Goal: Information Seeking & Learning: Learn about a topic

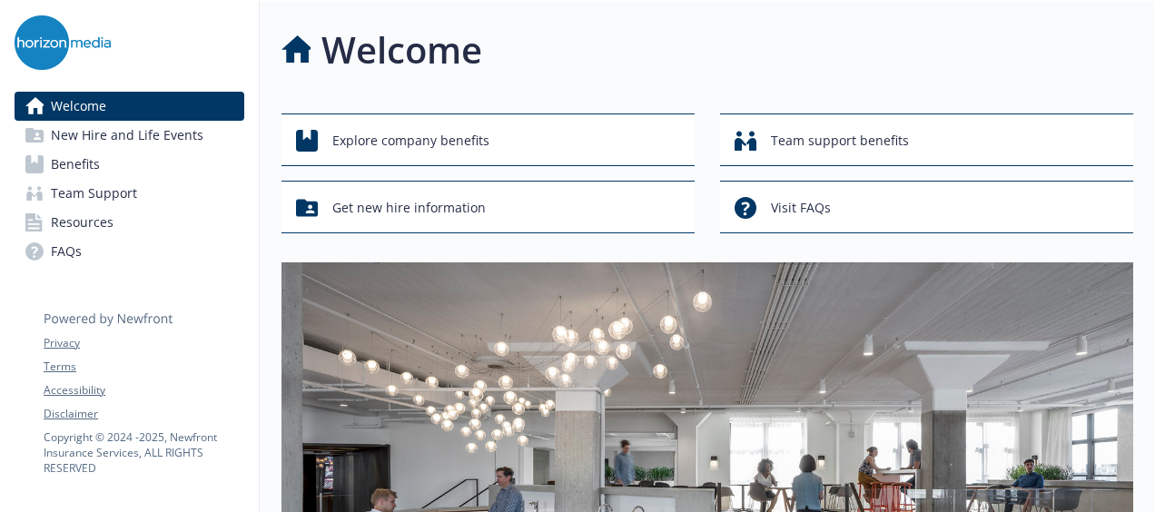
scroll to position [0, 14]
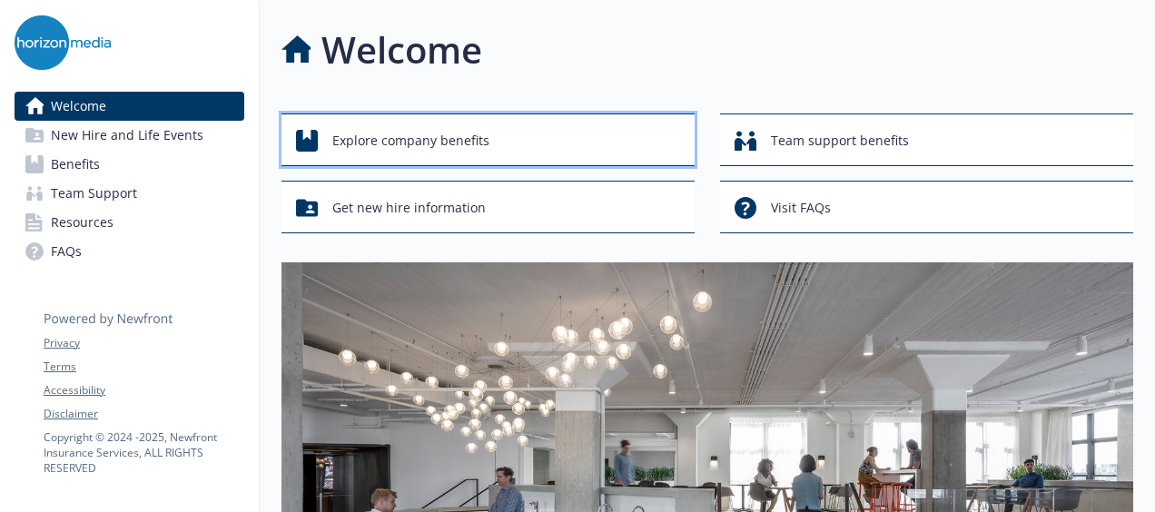
click at [626, 143] on div "Explore company benefits" at bounding box center [490, 140] width 389 height 34
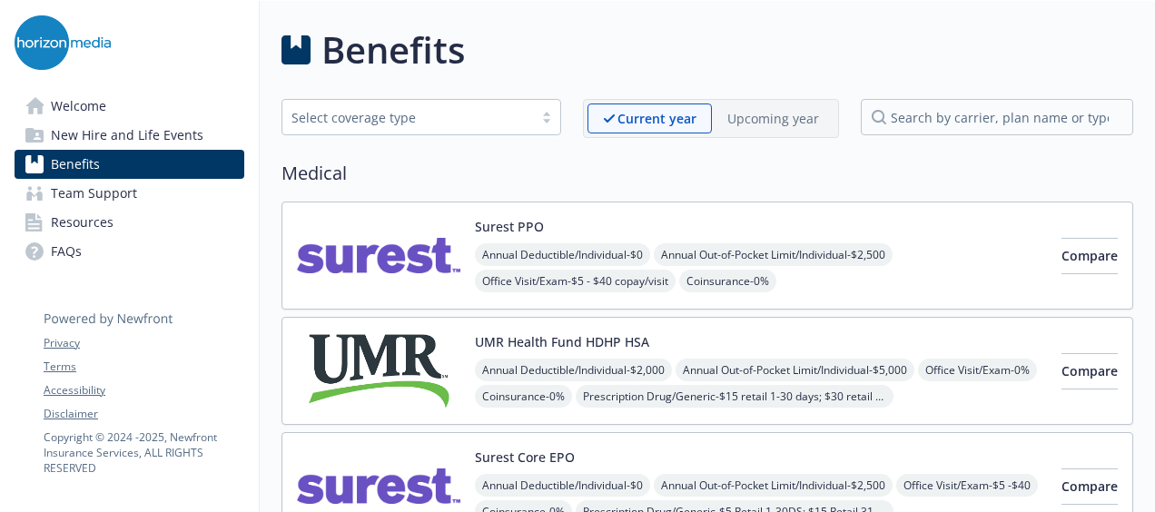
click at [134, 107] on link "Welcome" at bounding box center [130, 106] width 230 height 29
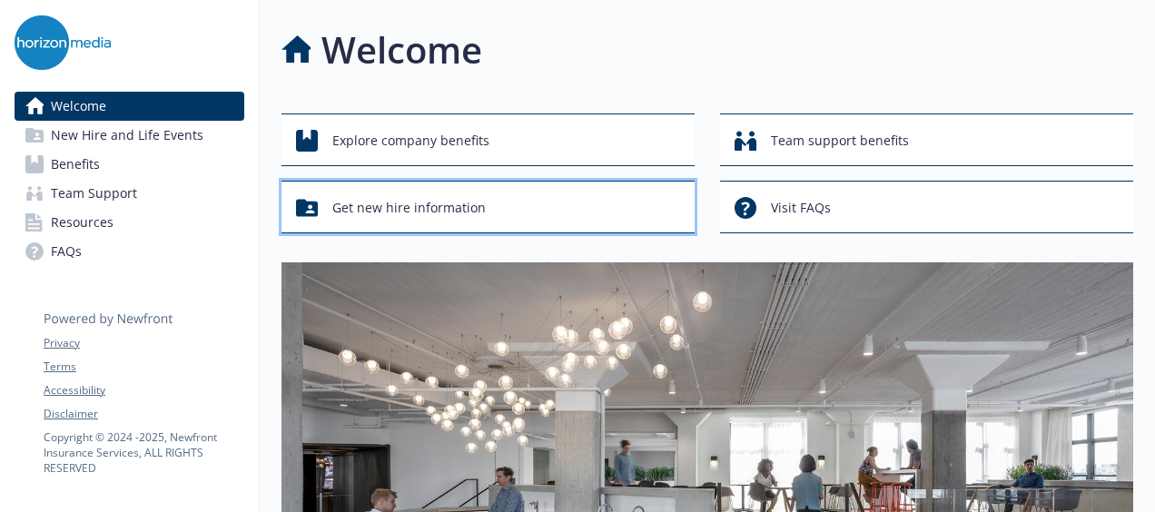
click at [426, 182] on button "Get new hire information" at bounding box center [487, 207] width 413 height 53
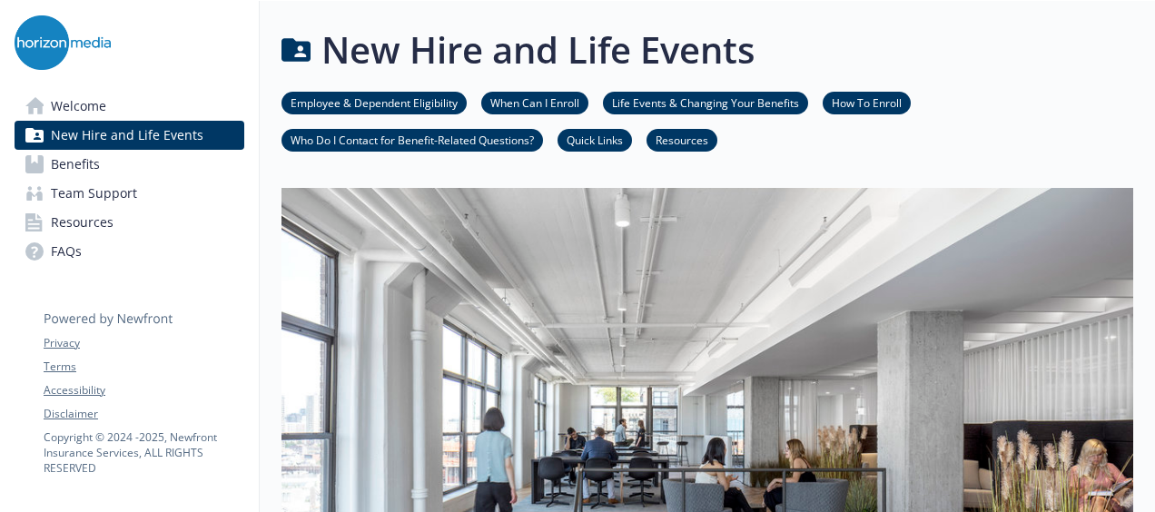
click at [625, 141] on link "Quick Links" at bounding box center [594, 139] width 74 height 17
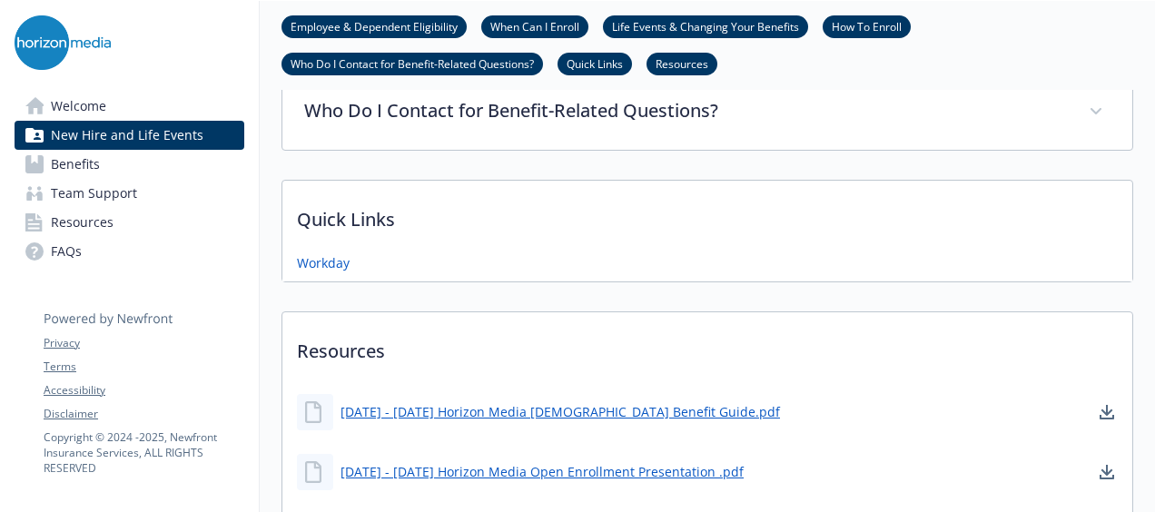
scroll to position [950, 14]
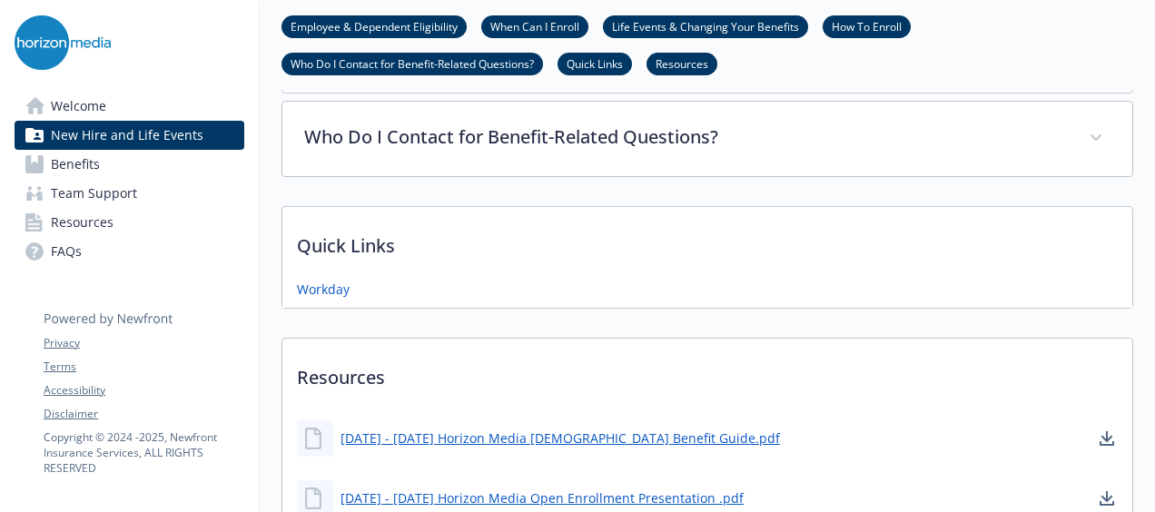
click at [122, 131] on span "New Hire and Life Events" at bounding box center [127, 135] width 153 height 29
click at [123, 160] on link "Benefits" at bounding box center [130, 164] width 230 height 29
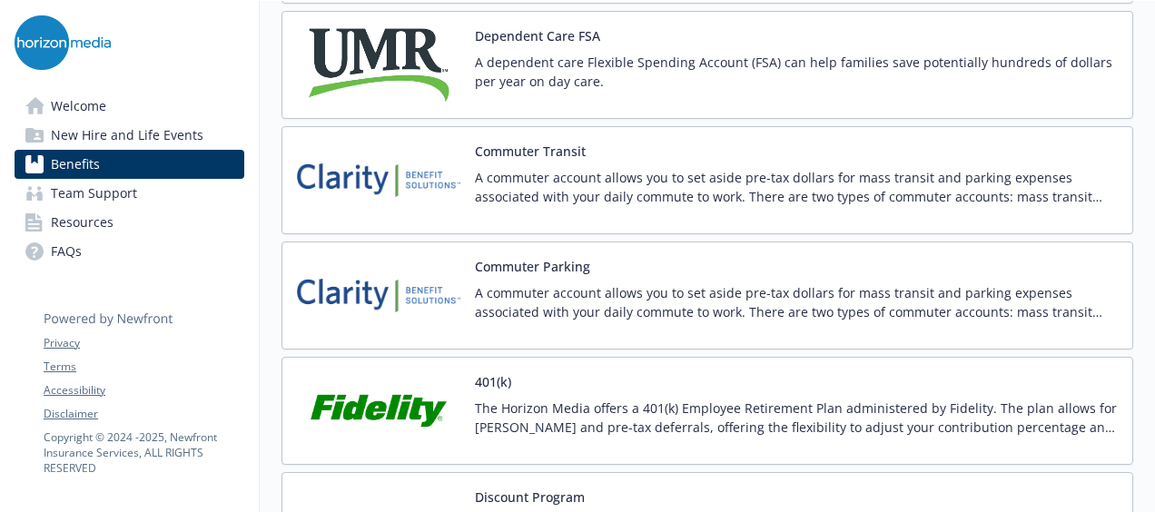
scroll to position [2996, 14]
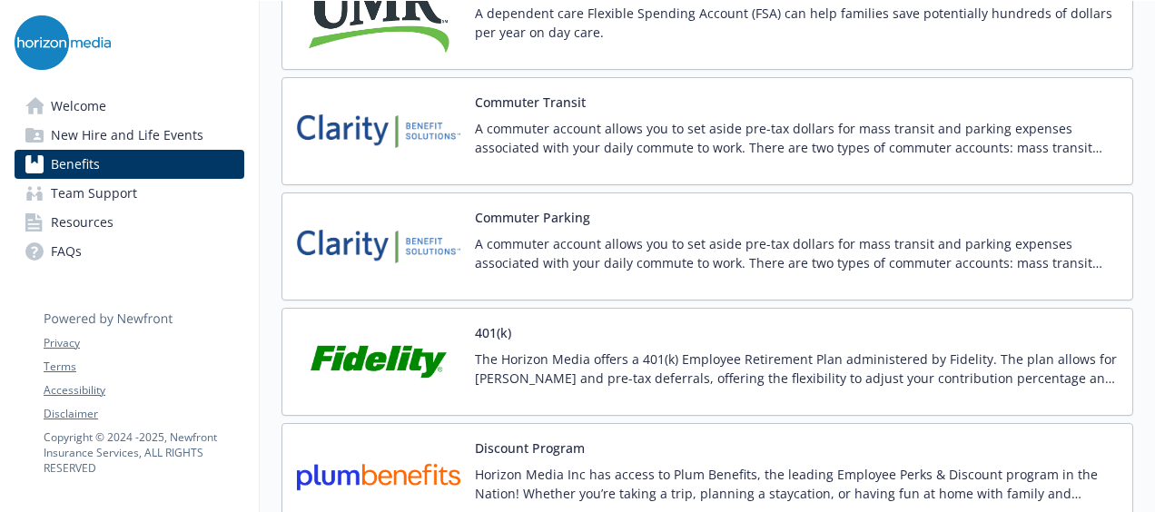
drag, startPoint x: 485, startPoint y: 87, endPoint x: 250, endPoint y: 124, distance: 238.0
click at [502, 93] on button "Commuter Transit" at bounding box center [530, 102] width 111 height 19
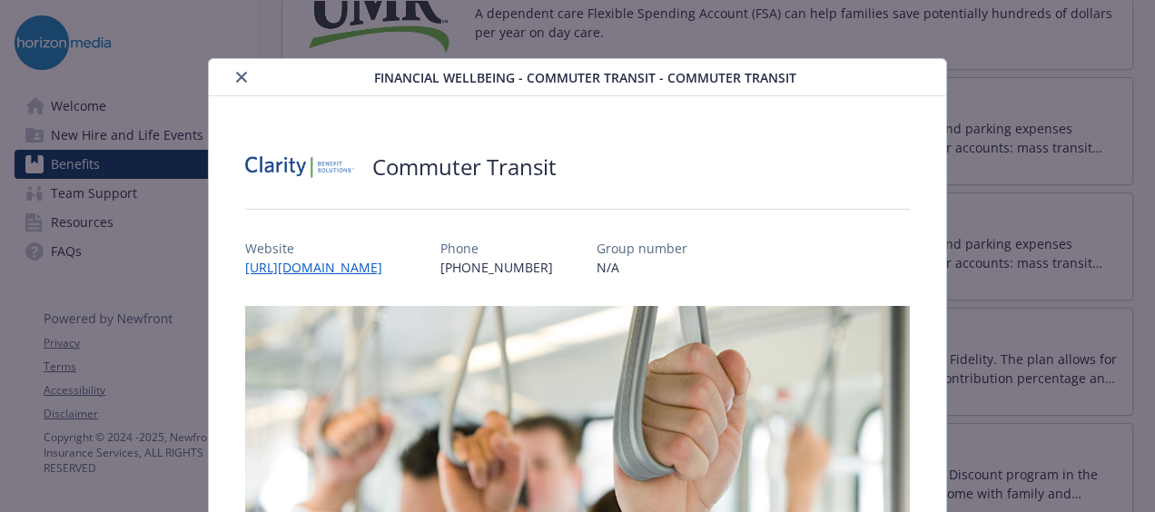
scroll to position [54, 0]
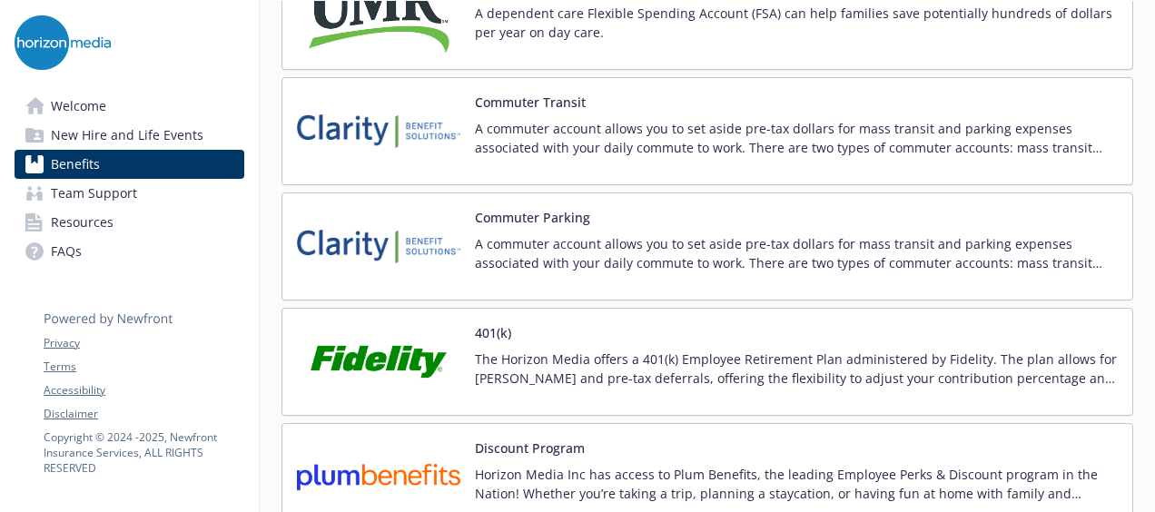
click at [363, 129] on img at bounding box center [378, 131] width 163 height 77
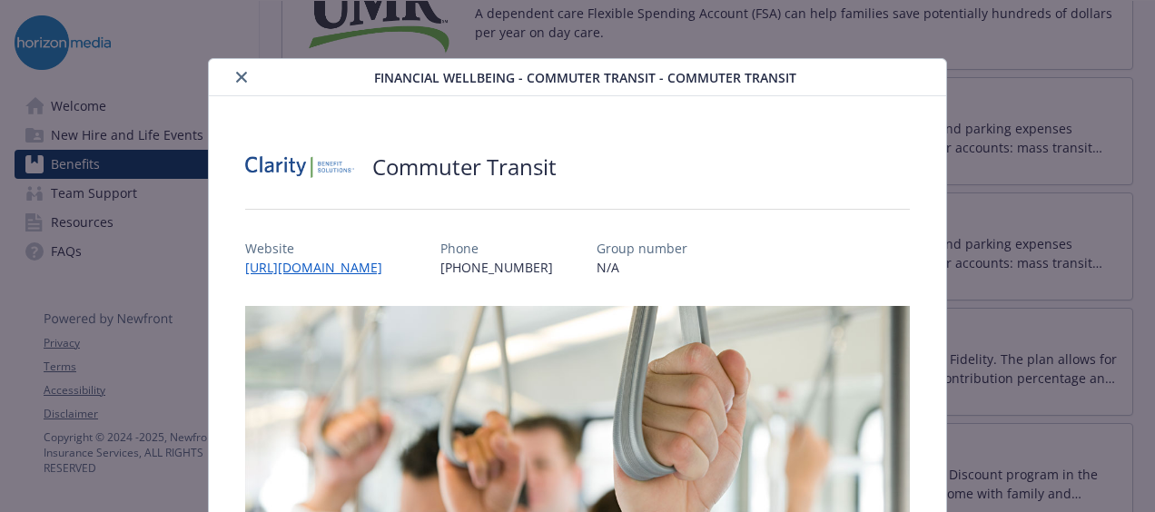
scroll to position [54, 0]
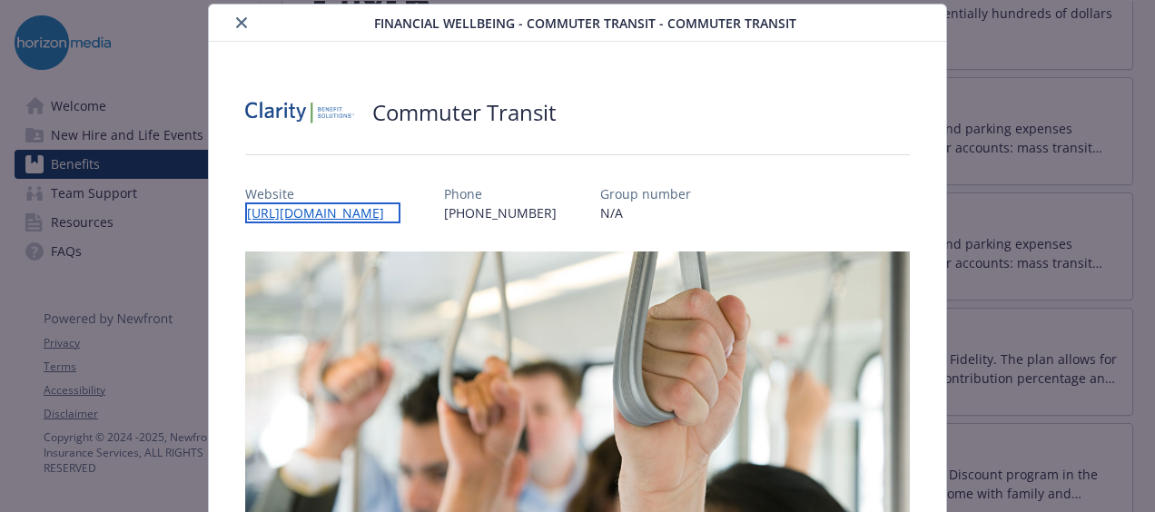
click at [379, 213] on link "[URL][DOMAIN_NAME]" at bounding box center [322, 212] width 155 height 21
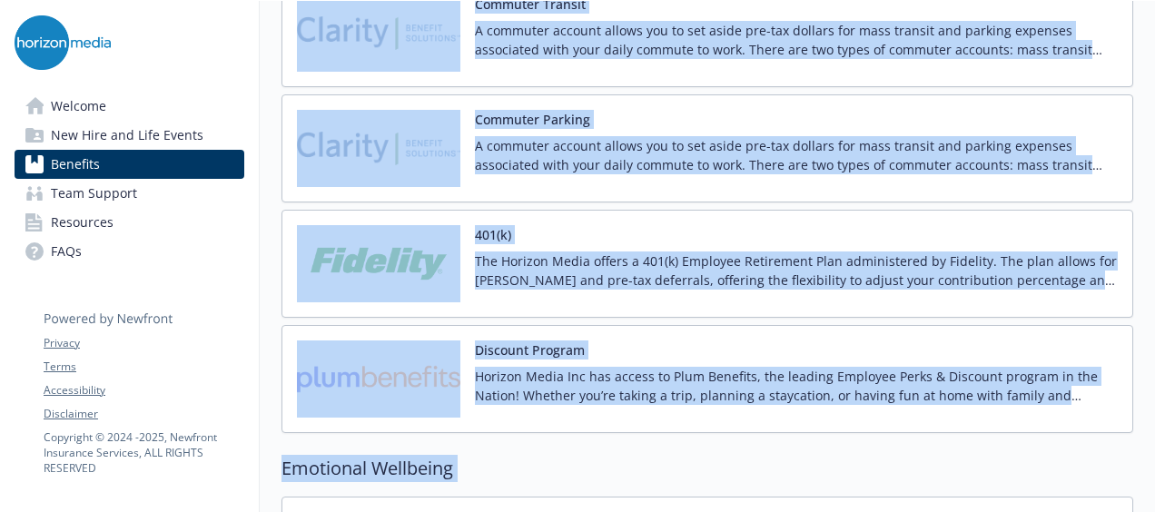
scroll to position [3177, 14]
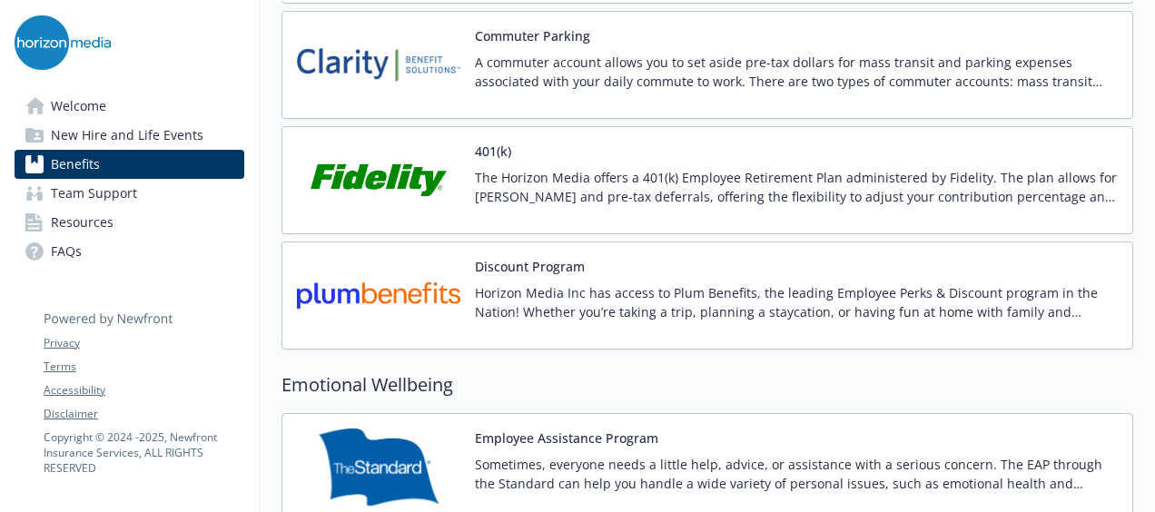
click at [529, 172] on p "The Horizon Media offers a 401(k) Employee Retirement Plan administered by Fide…" at bounding box center [796, 187] width 643 height 38
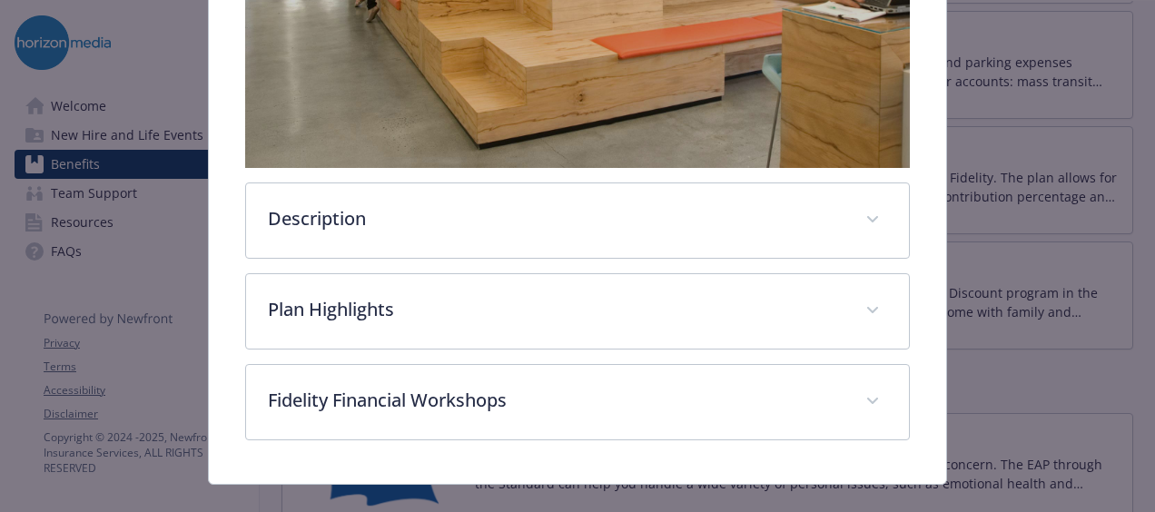
scroll to position [576, 0]
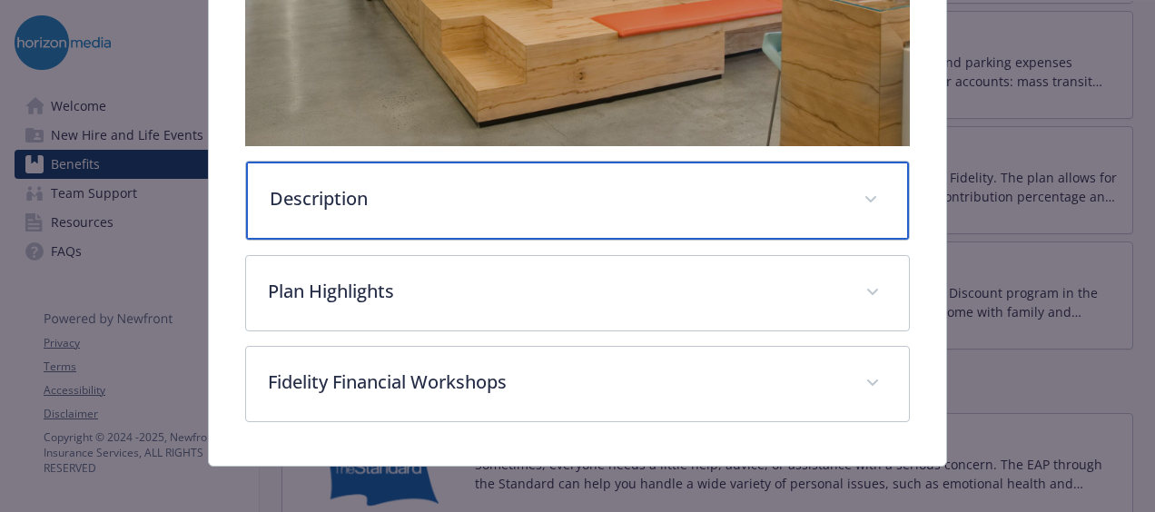
click at [534, 185] on p "Description" at bounding box center [556, 198] width 572 height 27
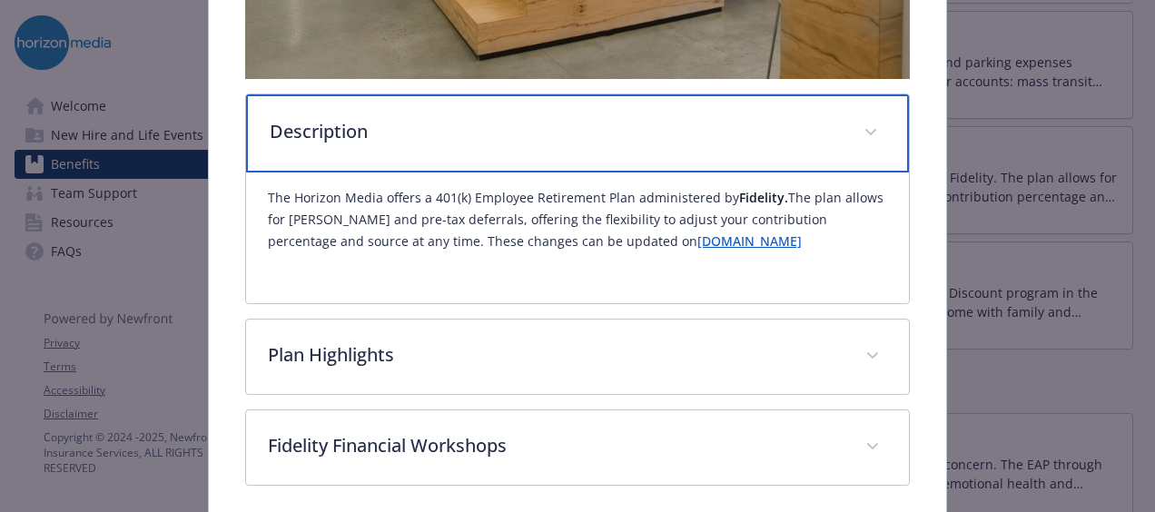
scroll to position [666, 0]
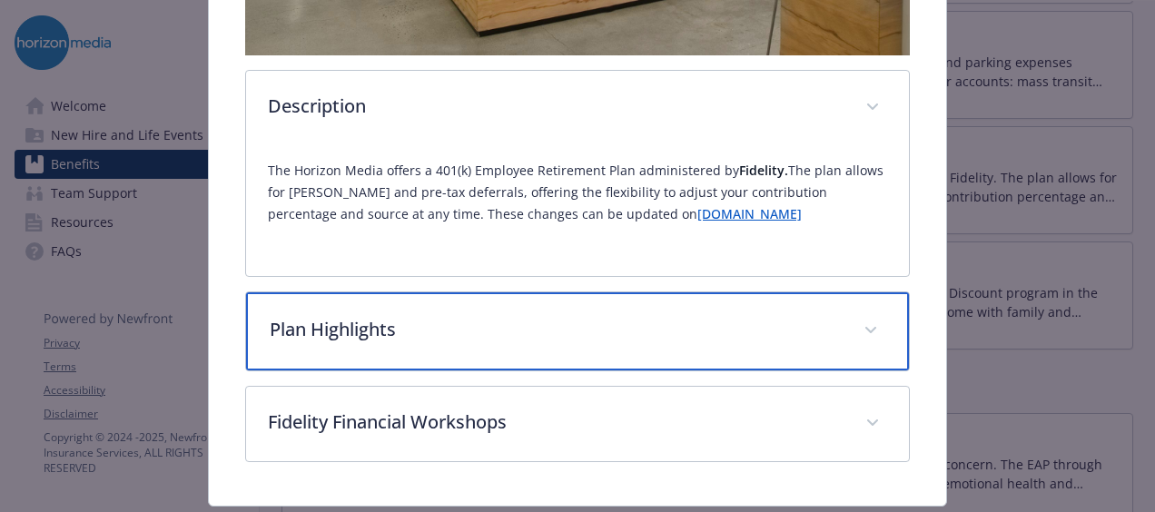
click at [597, 316] on p "Plan Highlights" at bounding box center [556, 329] width 572 height 27
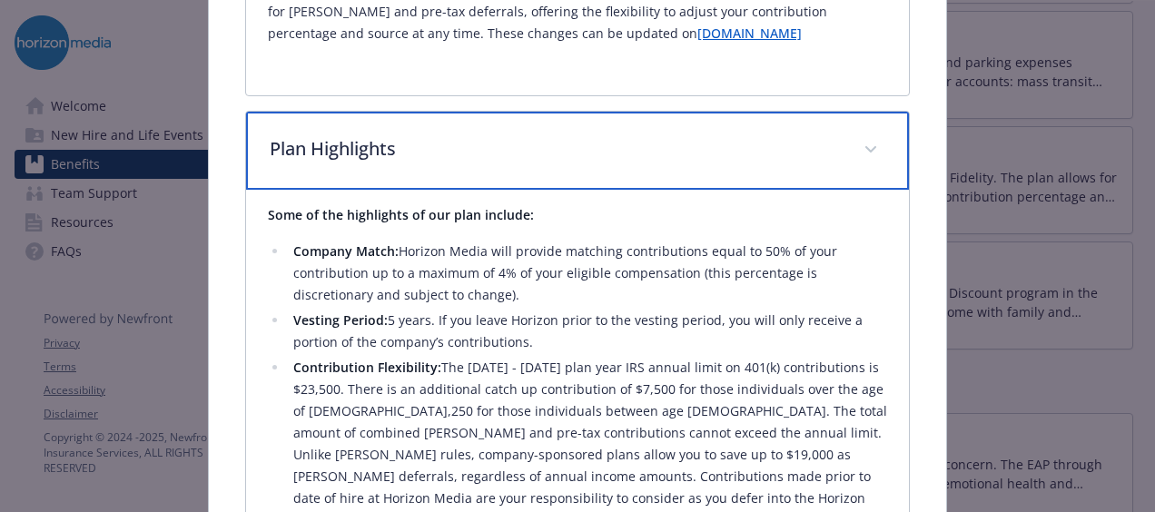
scroll to position [848, 0]
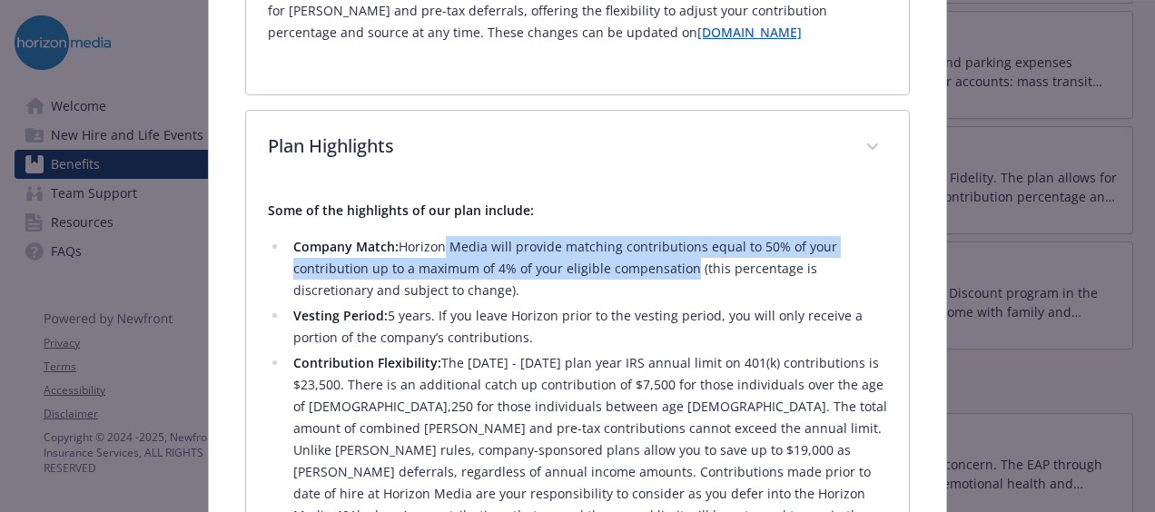
drag, startPoint x: 438, startPoint y: 245, endPoint x: 680, endPoint y: 265, distance: 243.2
click at [680, 265] on li "Company Match: Horizon Media will provide matching contributions equal to 50% o…" at bounding box center [587, 268] width 599 height 65
click at [680, 267] on li "Company Match: Horizon Media will provide matching contributions equal to 50% o…" at bounding box center [587, 268] width 599 height 65
click at [488, 260] on li "Company Match: Horizon Media will provide matching contributions equal to 50% o…" at bounding box center [587, 268] width 599 height 65
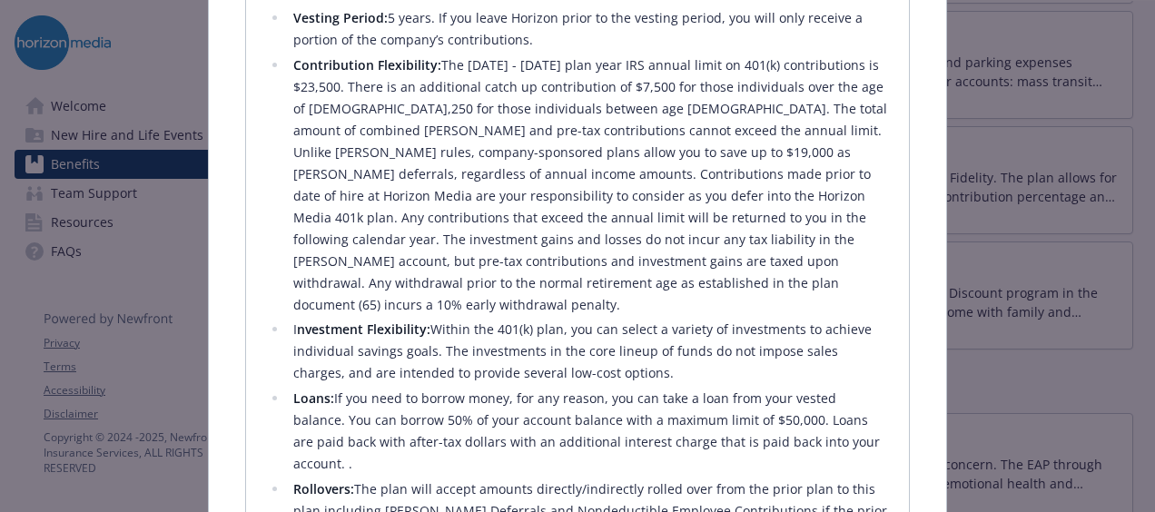
scroll to position [1120, 0]
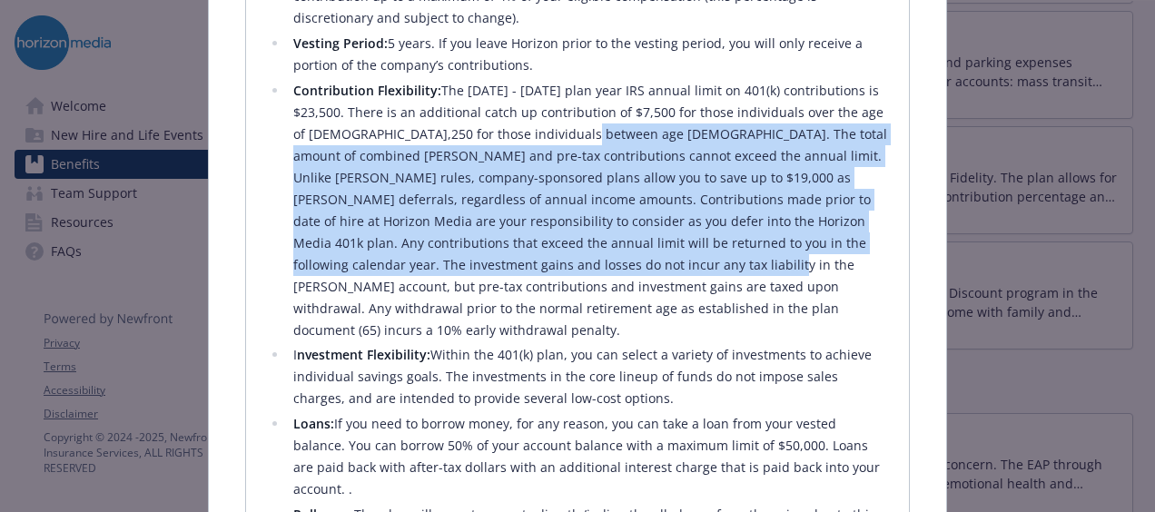
drag, startPoint x: 577, startPoint y: 121, endPoint x: 621, endPoint y: 257, distance: 143.0
click at [621, 257] on li "Contribution Flexibility: The [DATE] - [DATE] plan year IRS annual limit on 401…" at bounding box center [587, 210] width 599 height 261
click at [620, 257] on li "Contribution Flexibility: The [DATE] - [DATE] plan year IRS annual limit on 401…" at bounding box center [587, 210] width 599 height 261
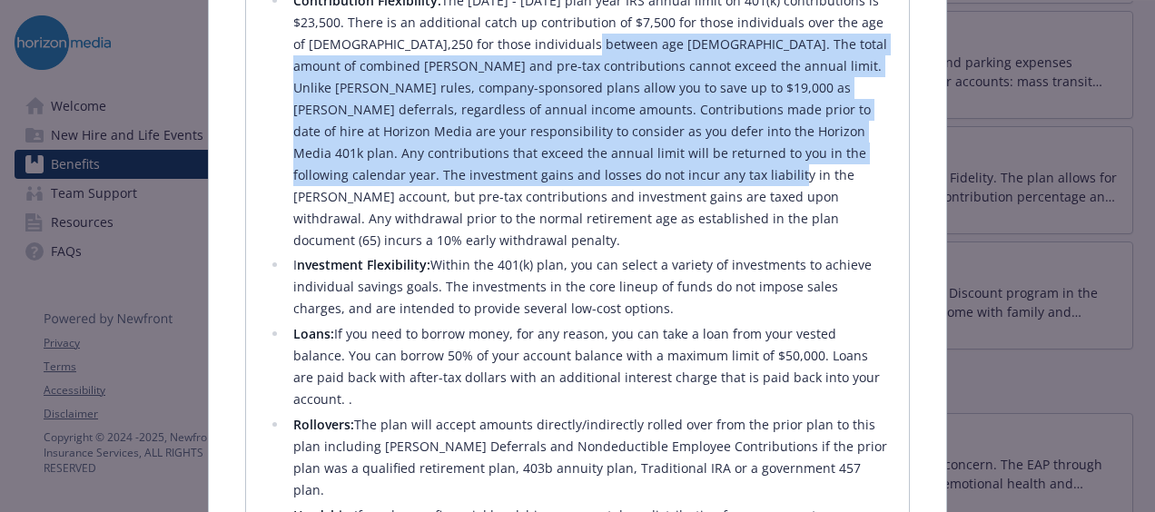
scroll to position [1211, 0]
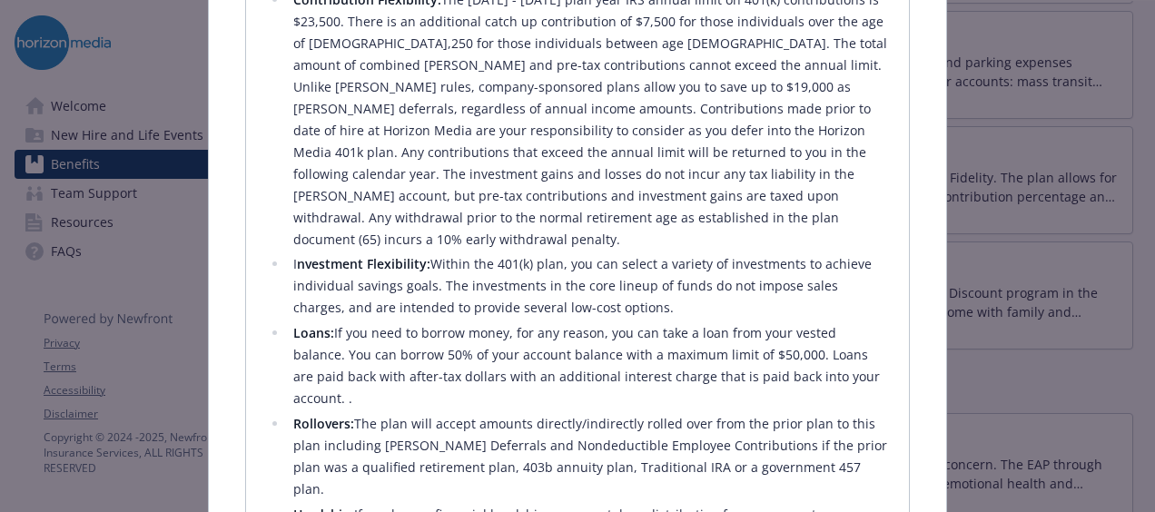
click at [598, 203] on li "Contribution Flexibility: The [DATE] - [DATE] plan year IRS annual limit on 401…" at bounding box center [587, 119] width 599 height 261
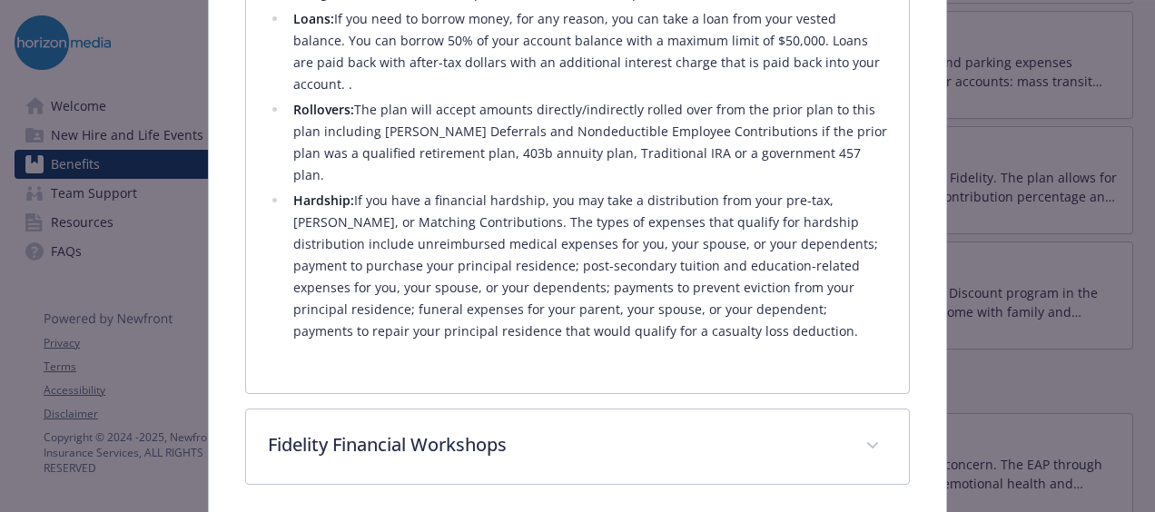
scroll to position [1527, 0]
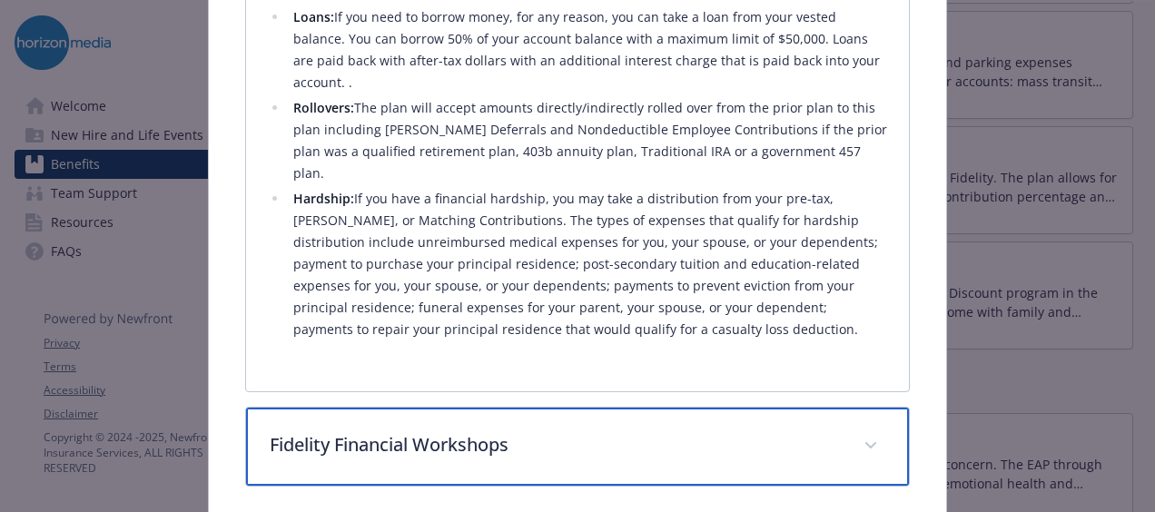
click at [574, 431] on p "Fidelity Financial Workshops" at bounding box center [556, 444] width 572 height 27
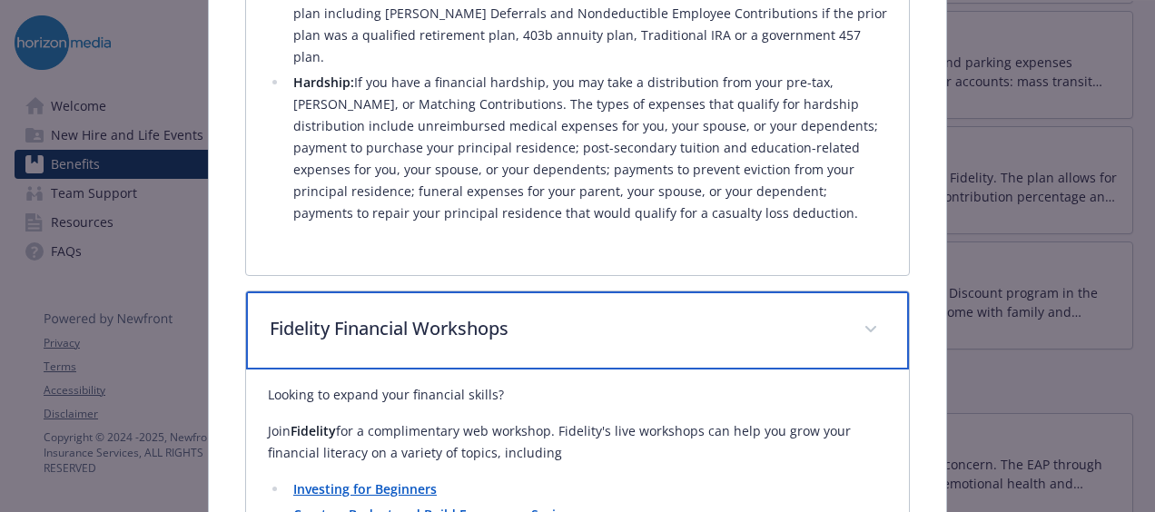
scroll to position [1799, 0]
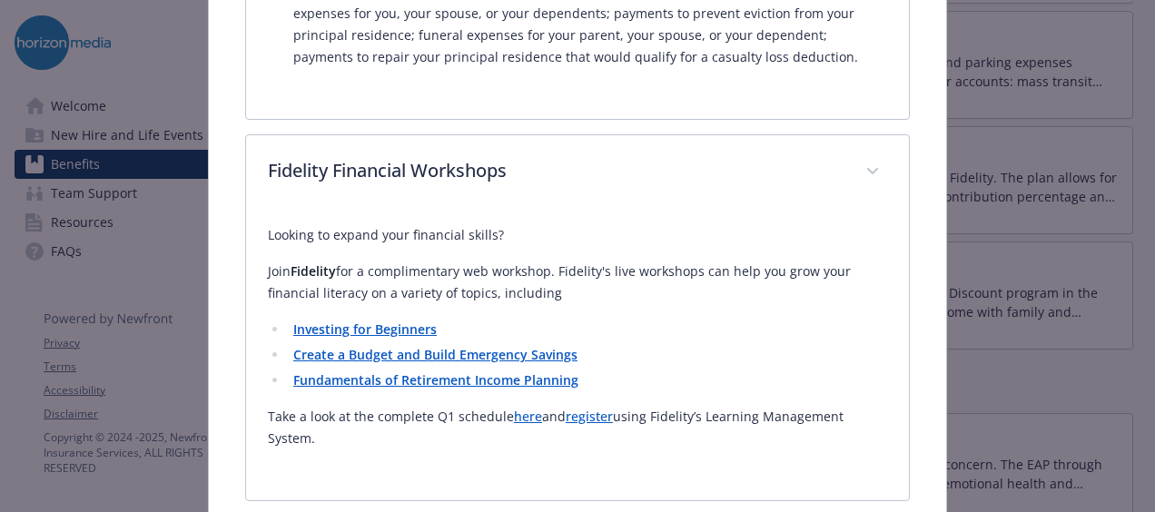
click at [396, 320] on strong "Investing for Beginners" at bounding box center [364, 328] width 143 height 17
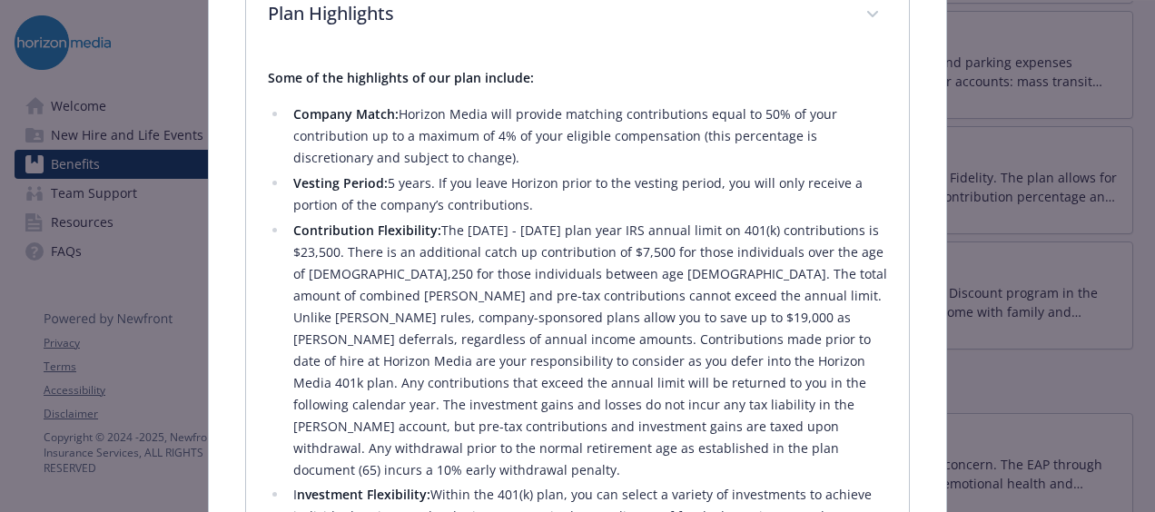
scroll to position [891, 0]
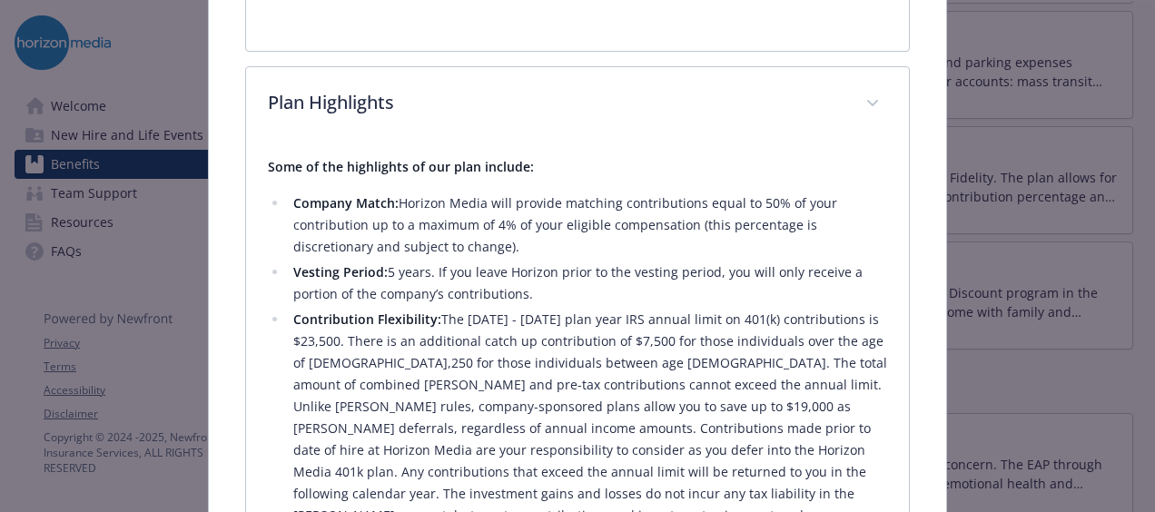
drag, startPoint x: 288, startPoint y: 194, endPoint x: 529, endPoint y: 247, distance: 247.1
click at [529, 247] on li "Company Match: Horizon Media will provide matching contributions equal to 50% o…" at bounding box center [587, 224] width 599 height 65
drag, startPoint x: 529, startPoint y: 247, endPoint x: 472, endPoint y: 223, distance: 61.9
copy li "Company Match: Horizon Media will provide matching contributions equal to 50% o…"
click at [352, 344] on li "Contribution Flexibility: The [DATE] - [DATE] plan year IRS annual limit on 401…" at bounding box center [587, 439] width 599 height 261
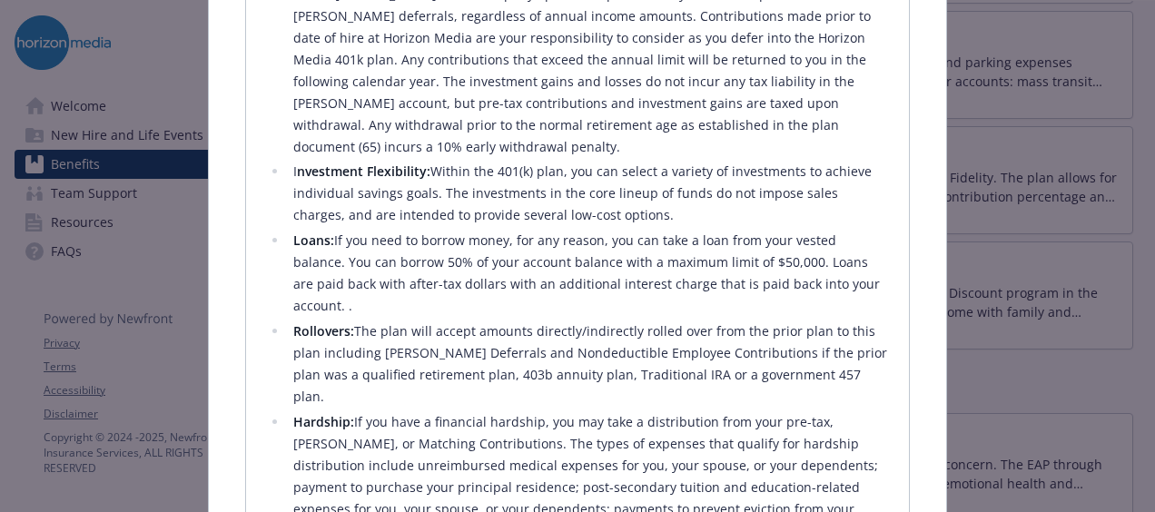
scroll to position [1345, 0]
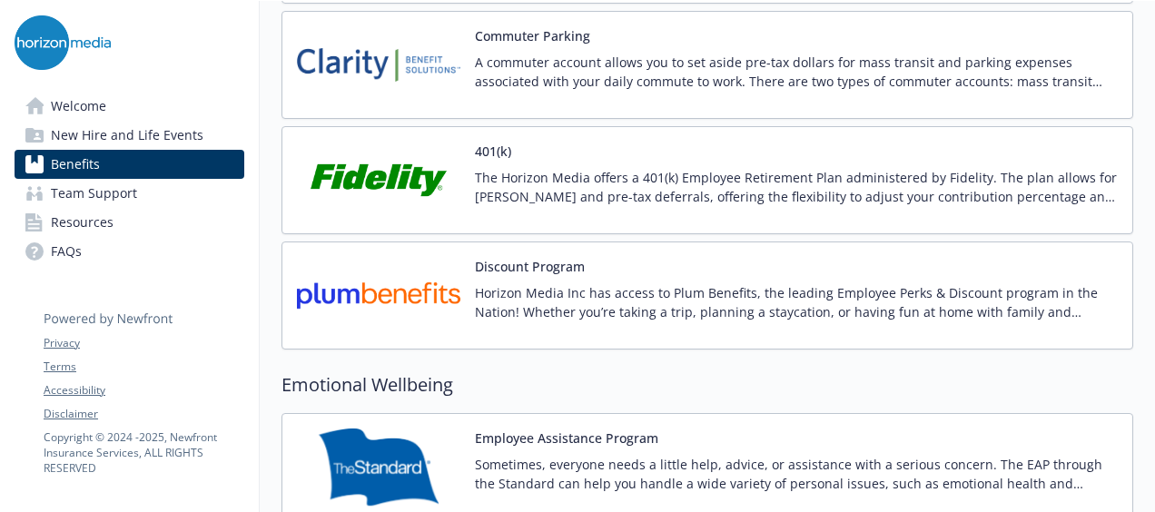
click at [475, 145] on div "401(k) The Horizon Media offers a 401(k) Employee Retirement Plan administered …" at bounding box center [796, 180] width 643 height 77
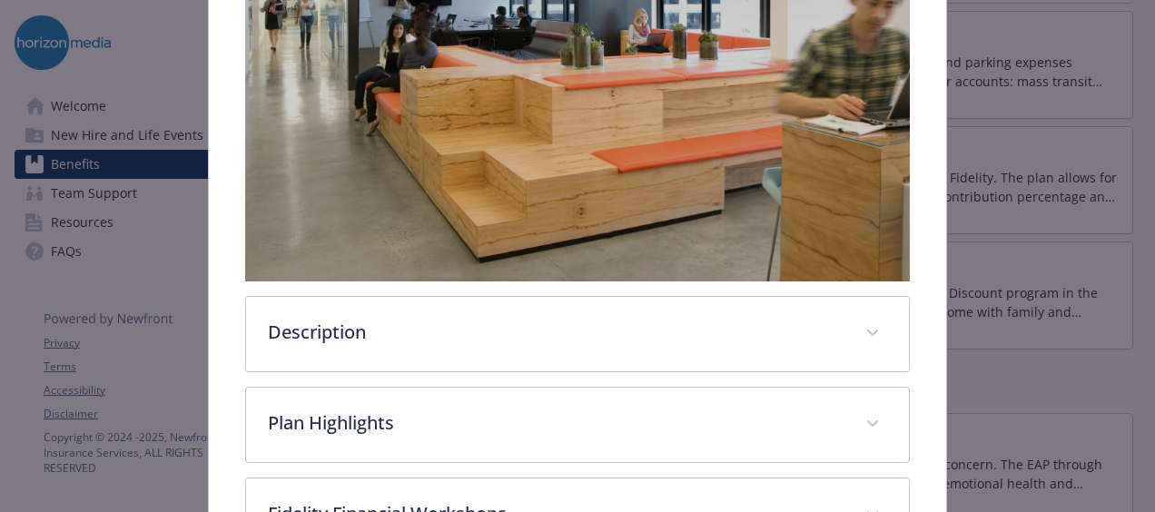
scroll to position [394, 0]
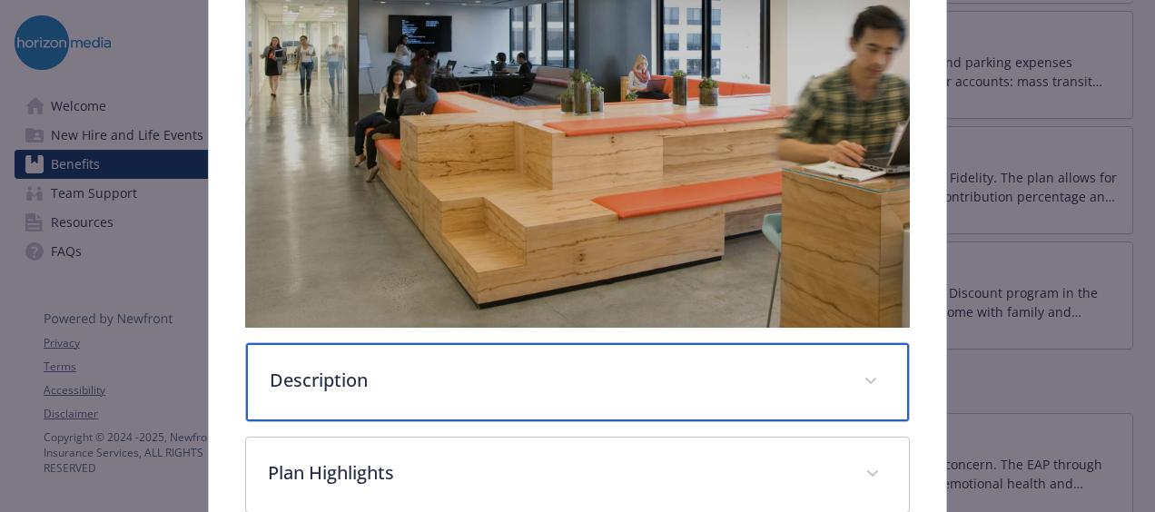
click at [471, 389] on div "Description" at bounding box center [577, 382] width 663 height 78
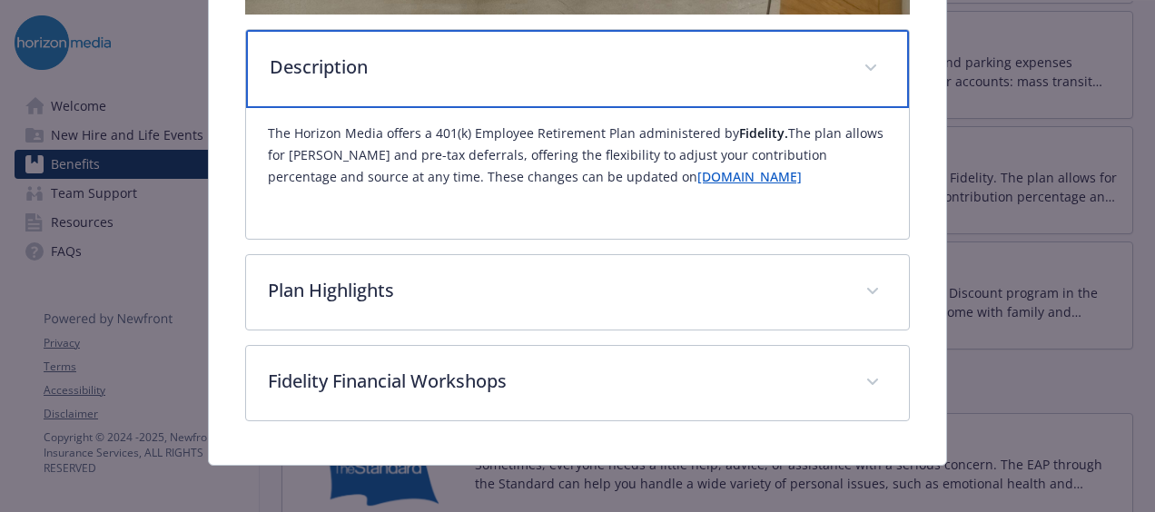
scroll to position [710, 0]
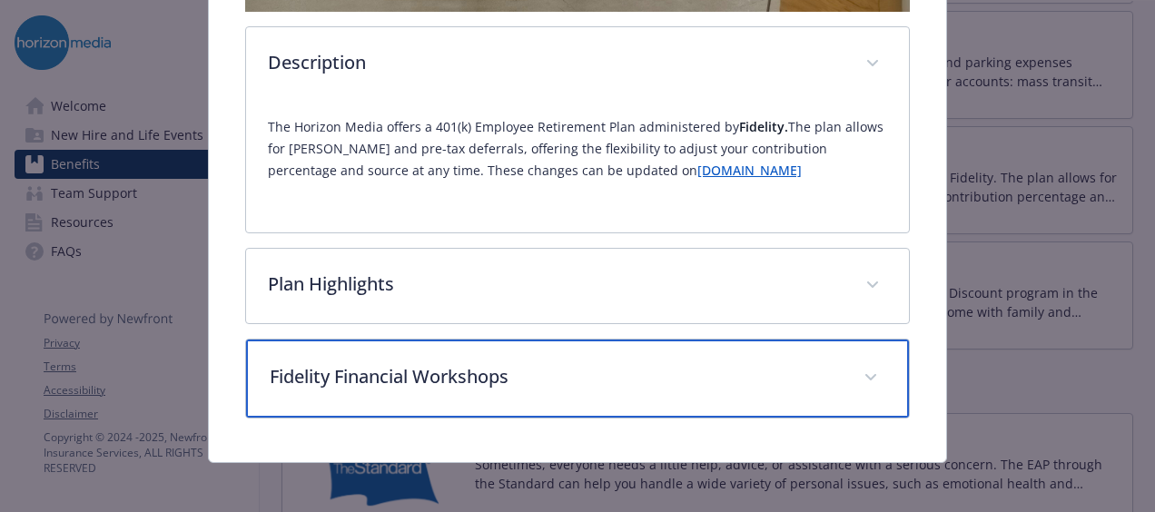
click at [486, 349] on div "Fidelity Financial Workshops" at bounding box center [577, 379] width 663 height 78
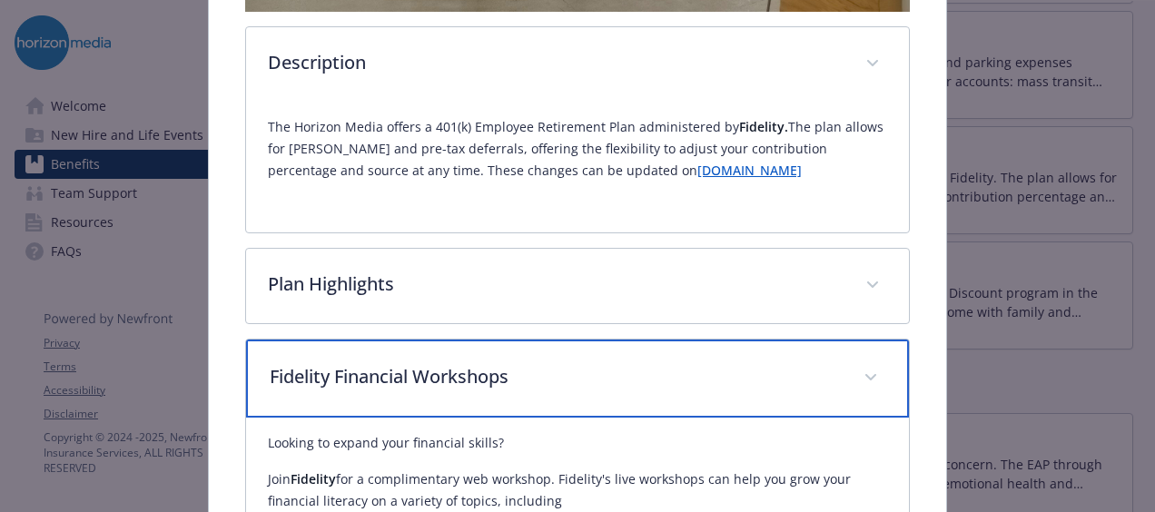
scroll to position [891, 0]
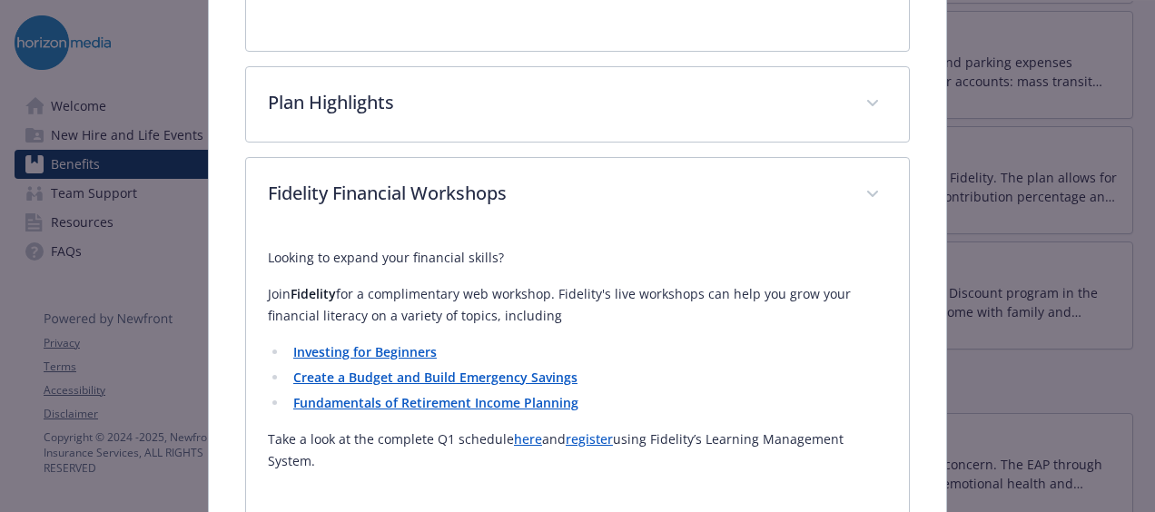
click at [400, 346] on strong "Investing for Beginners" at bounding box center [364, 351] width 143 height 17
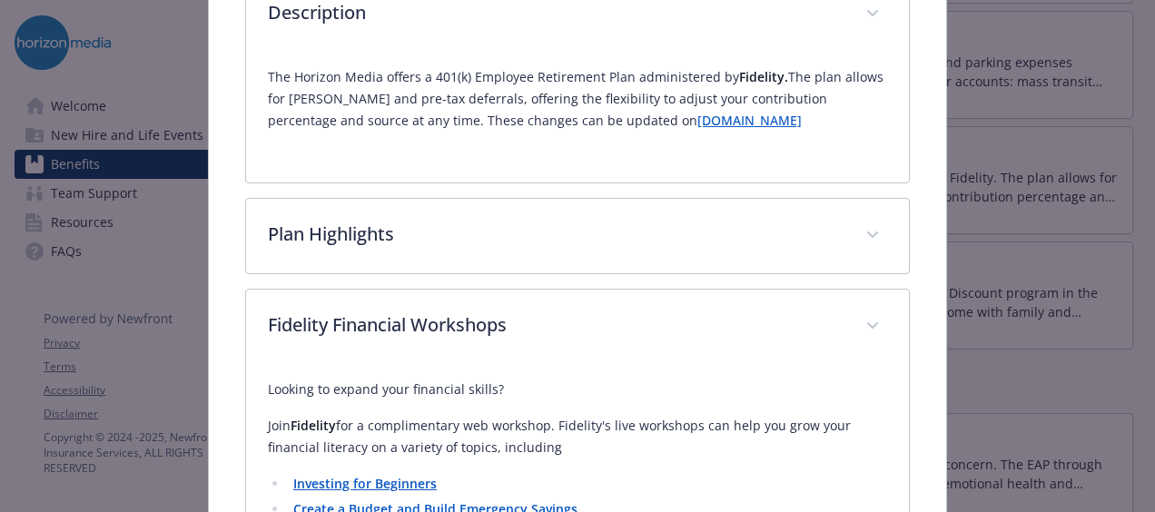
scroll to position [710, 0]
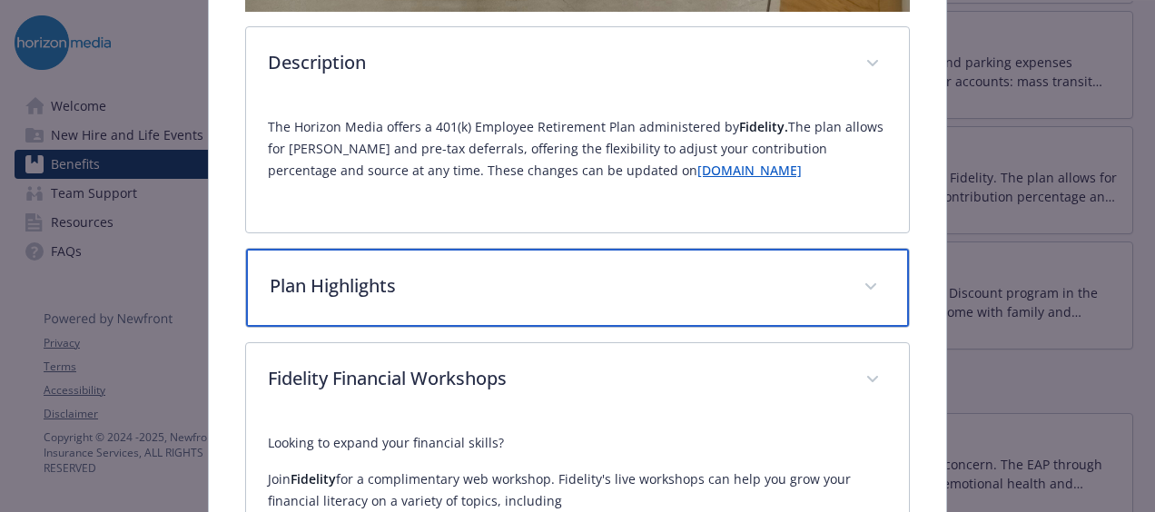
click at [501, 285] on p "Plan Highlights" at bounding box center [556, 285] width 572 height 27
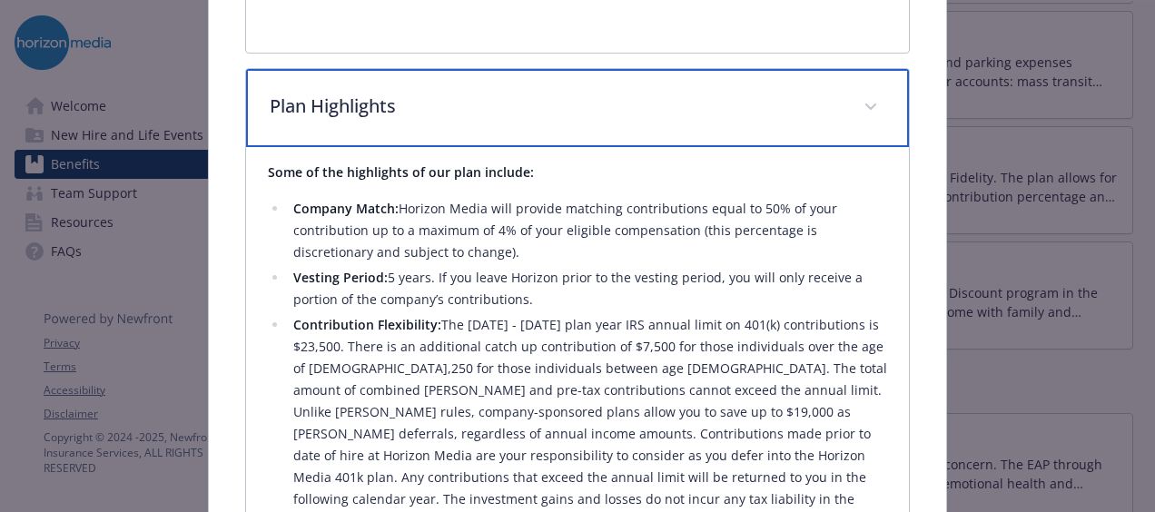
scroll to position [891, 0]
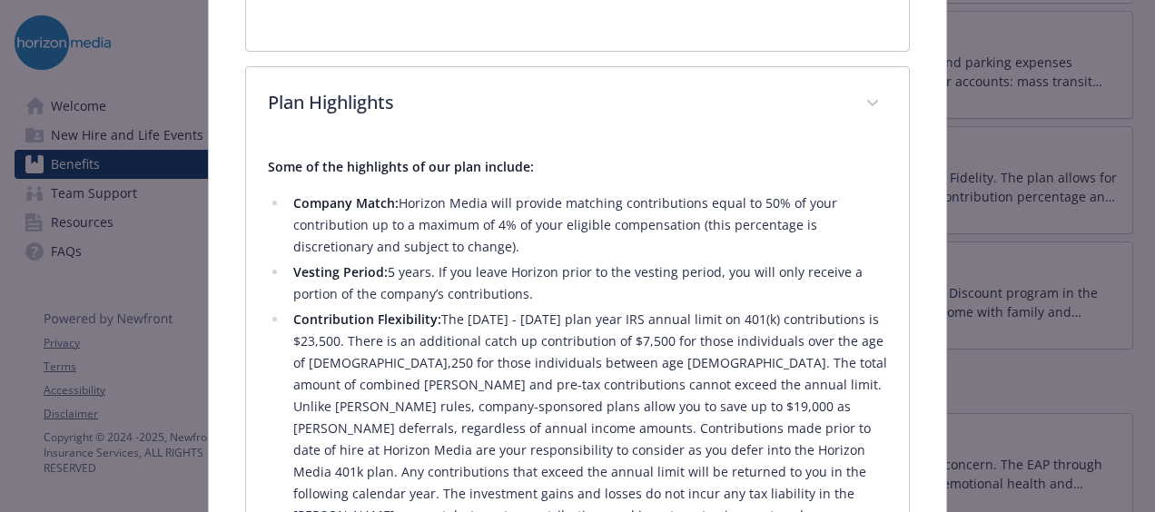
click at [537, 214] on li "Company Match: Horizon Media will provide matching contributions equal to 50% o…" at bounding box center [587, 224] width 599 height 65
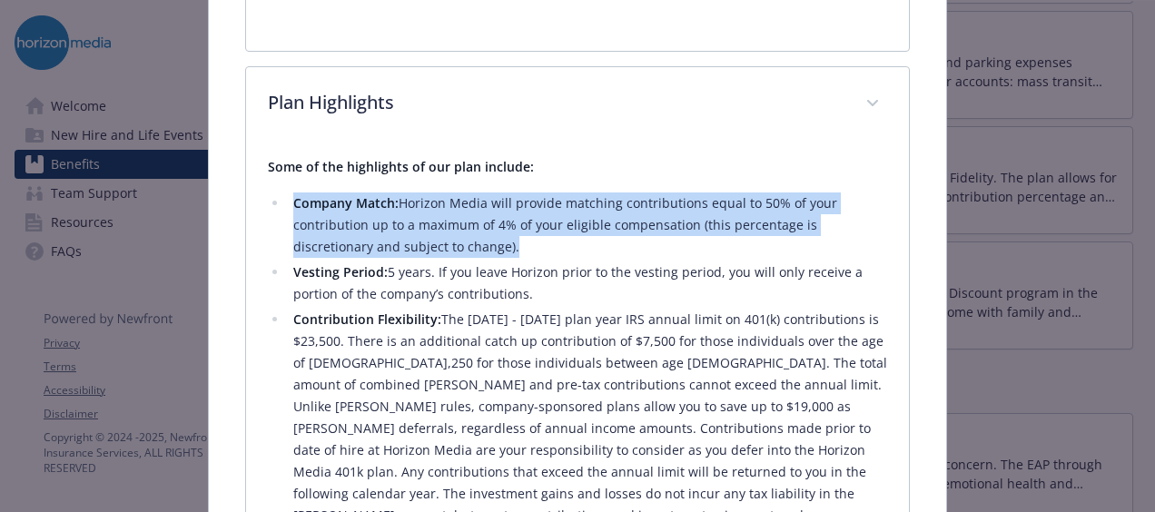
click at [537, 214] on li "Company Match: Horizon Media will provide matching contributions equal to 50% o…" at bounding box center [587, 224] width 599 height 65
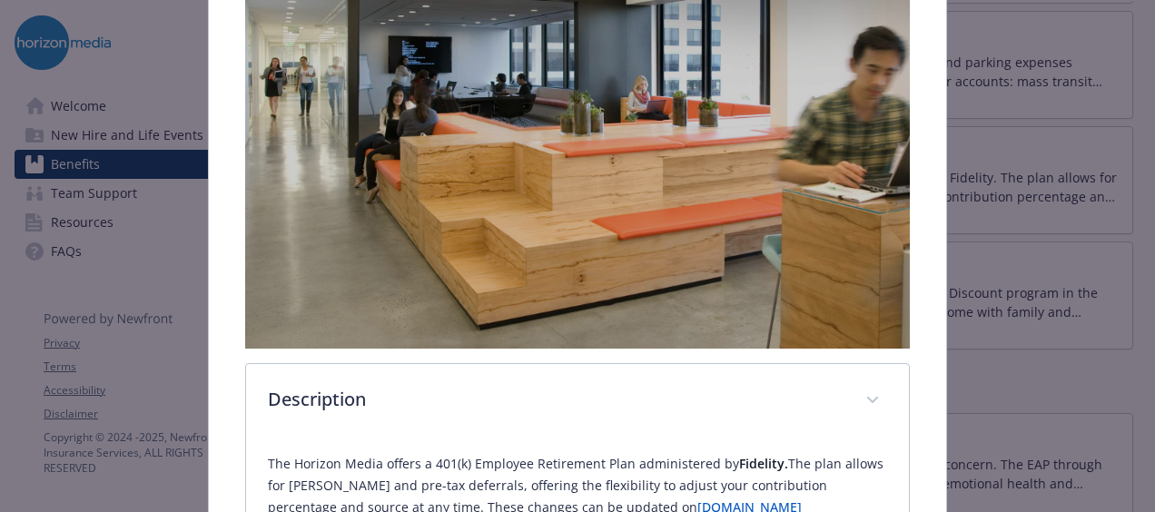
scroll to position [365, 0]
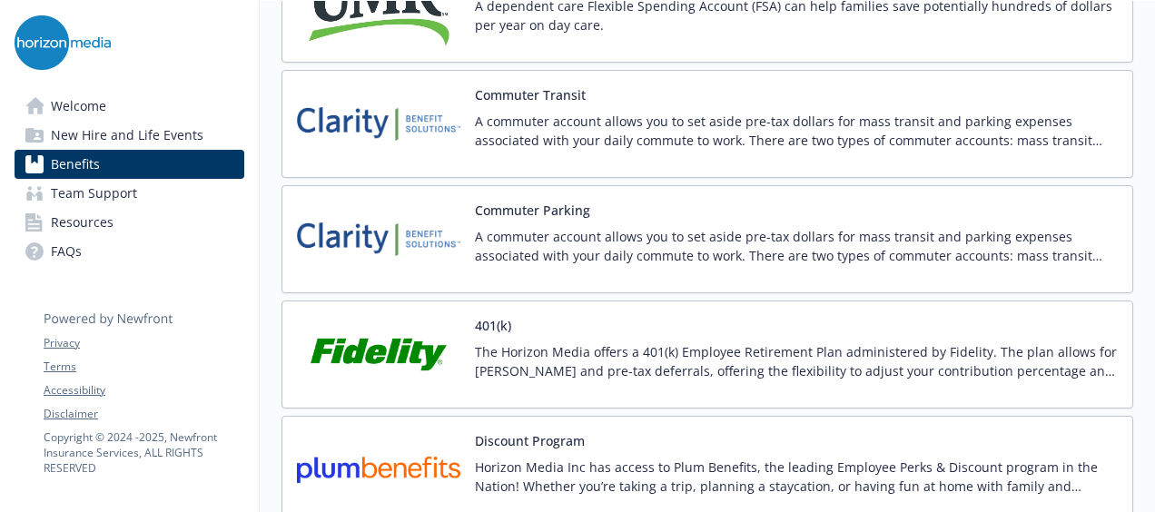
scroll to position [2996, 14]
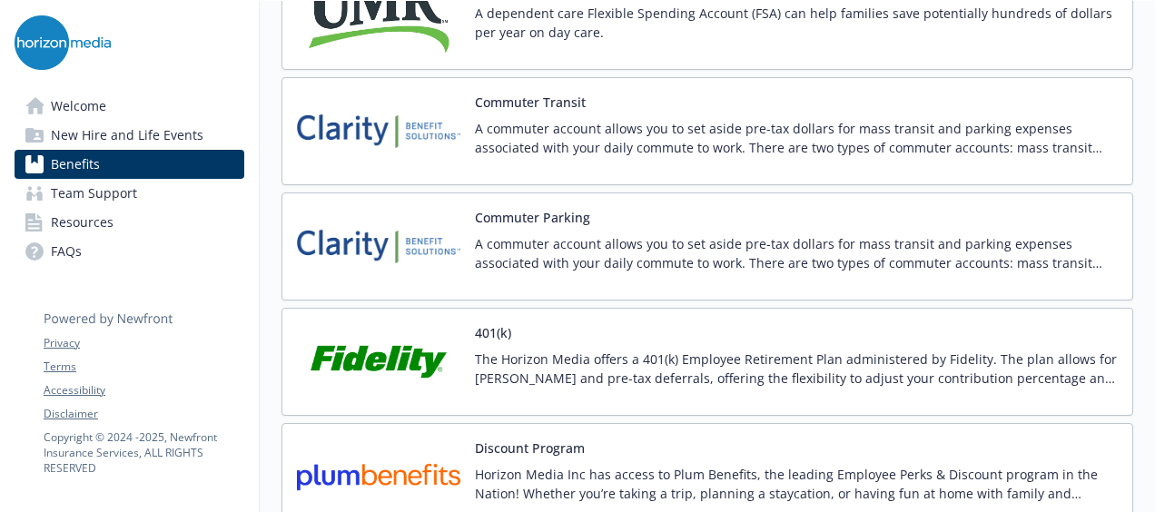
click at [537, 93] on button "Commuter Transit" at bounding box center [530, 102] width 111 height 19
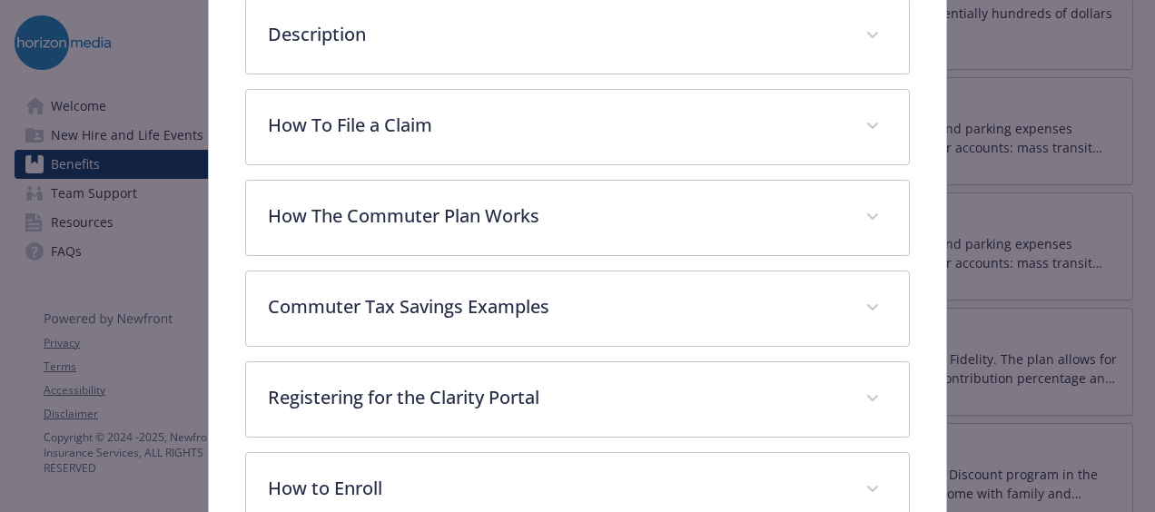
scroll to position [508, 0]
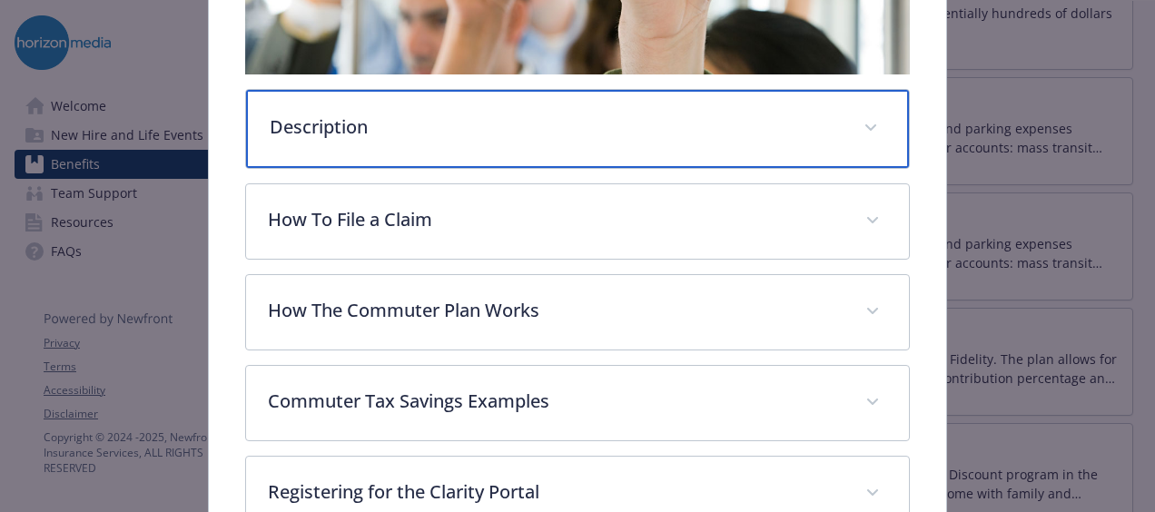
click at [552, 94] on div "Description" at bounding box center [577, 129] width 663 height 78
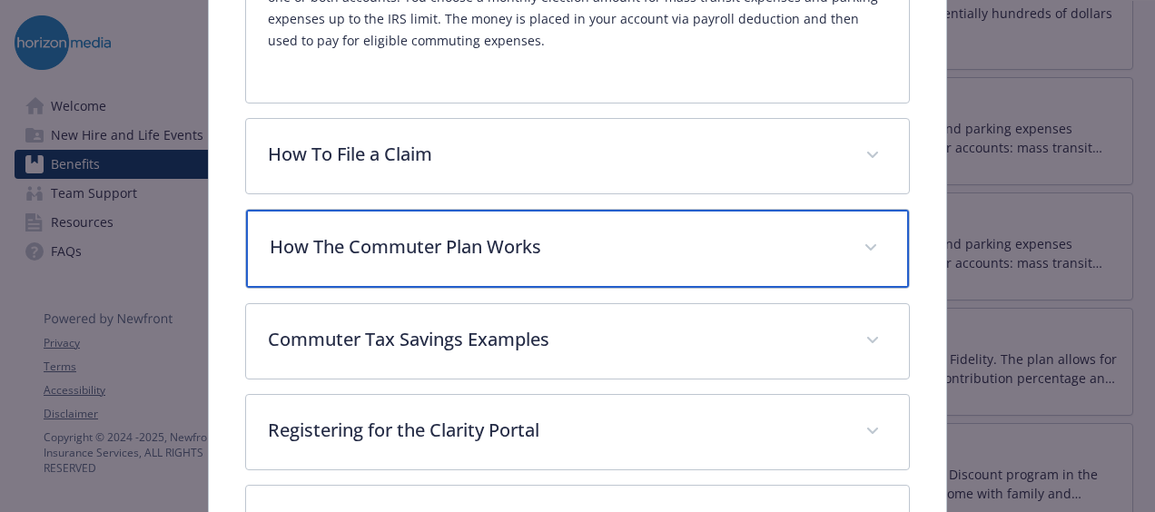
click at [537, 221] on div "How The Commuter Plan Works" at bounding box center [577, 249] width 663 height 78
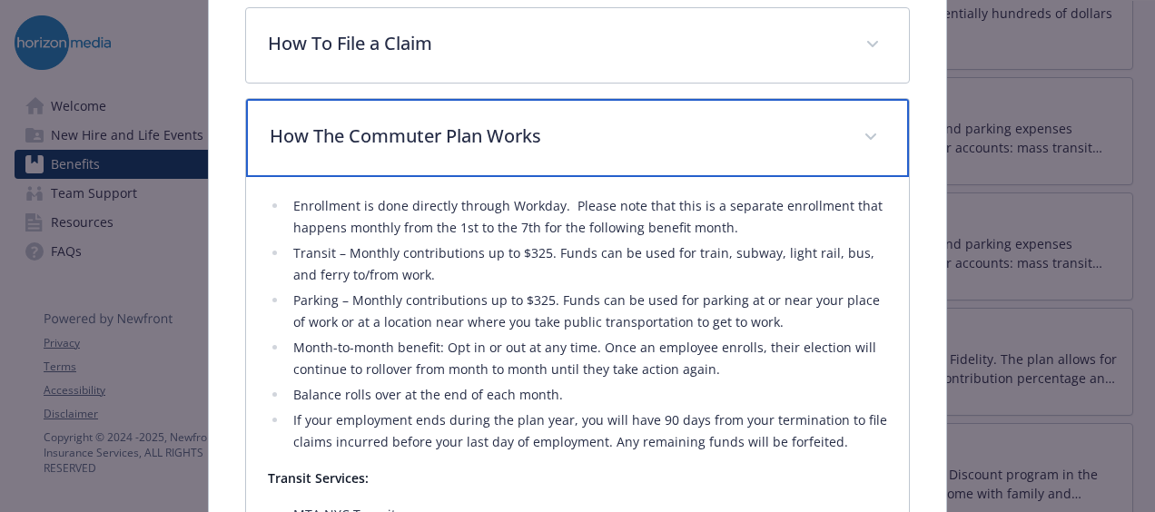
scroll to position [959, 0]
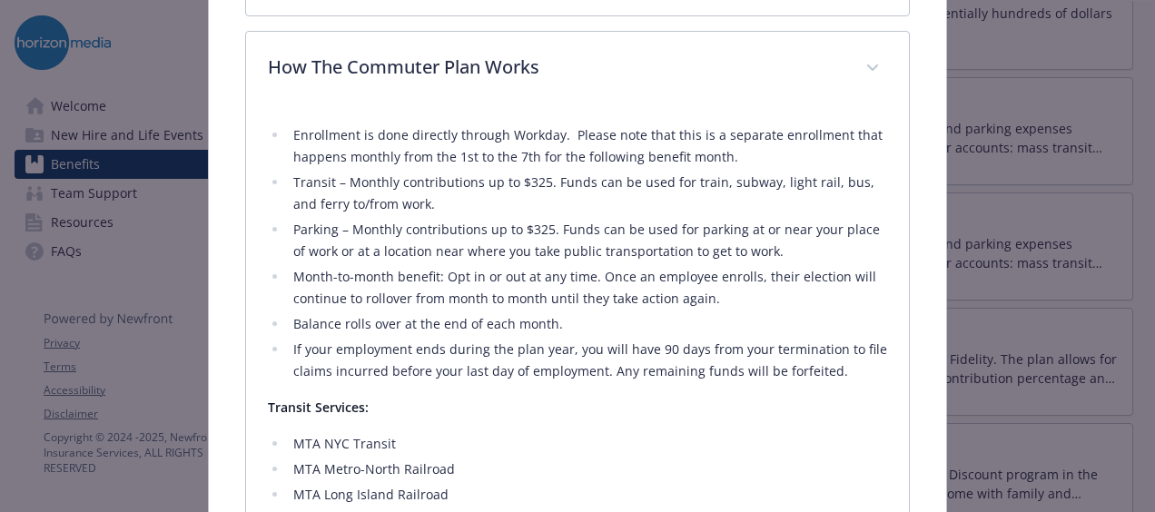
drag, startPoint x: 571, startPoint y: 131, endPoint x: 423, endPoint y: 209, distance: 167.3
click at [423, 209] on ul "Enrollment is done directly through Workday. Please note that this is a separat…" at bounding box center [577, 253] width 619 height 258
drag, startPoint x: 423, startPoint y: 209, endPoint x: 548, endPoint y: 225, distance: 126.3
click at [548, 225] on li "Parking – Monthly contributions up to $325. Funds can be used for parking at or…" at bounding box center [587, 241] width 599 height 44
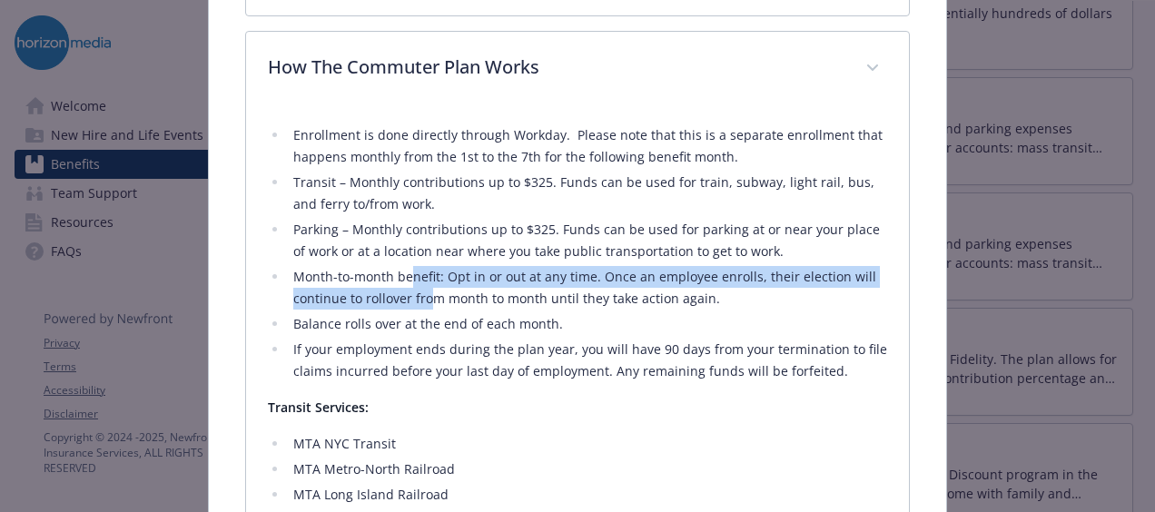
drag, startPoint x: 408, startPoint y: 273, endPoint x: 423, endPoint y: 284, distance: 18.9
click at [423, 284] on li "Month-to-month benefit: Opt in or out at any time. Once an employee enrolls, th…" at bounding box center [587, 288] width 599 height 44
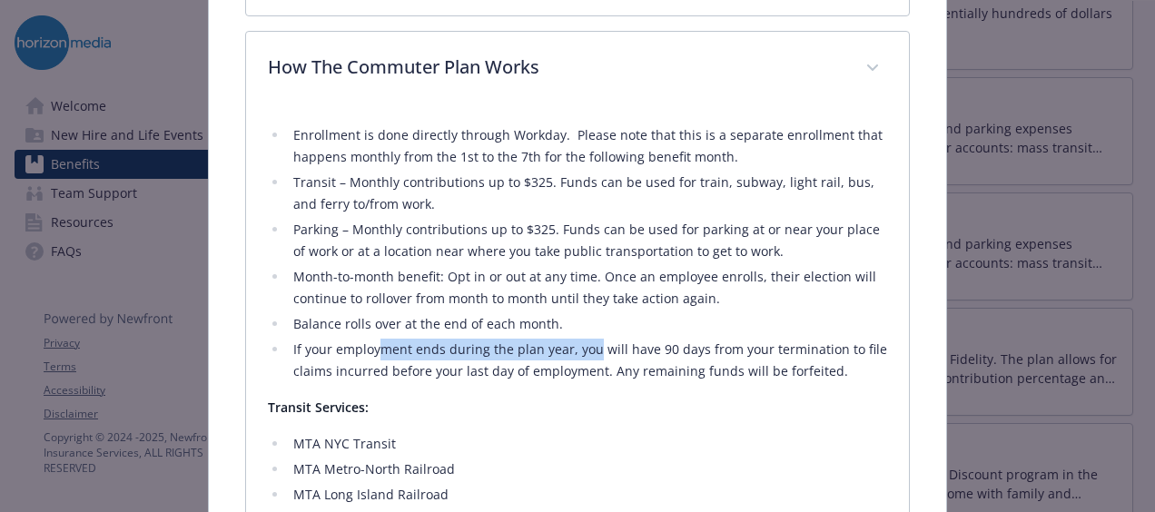
drag, startPoint x: 423, startPoint y: 284, endPoint x: 586, endPoint y: 330, distance: 169.6
click at [586, 330] on ul "Enrollment is done directly through Workday. Please note that this is a separat…" at bounding box center [577, 253] width 619 height 258
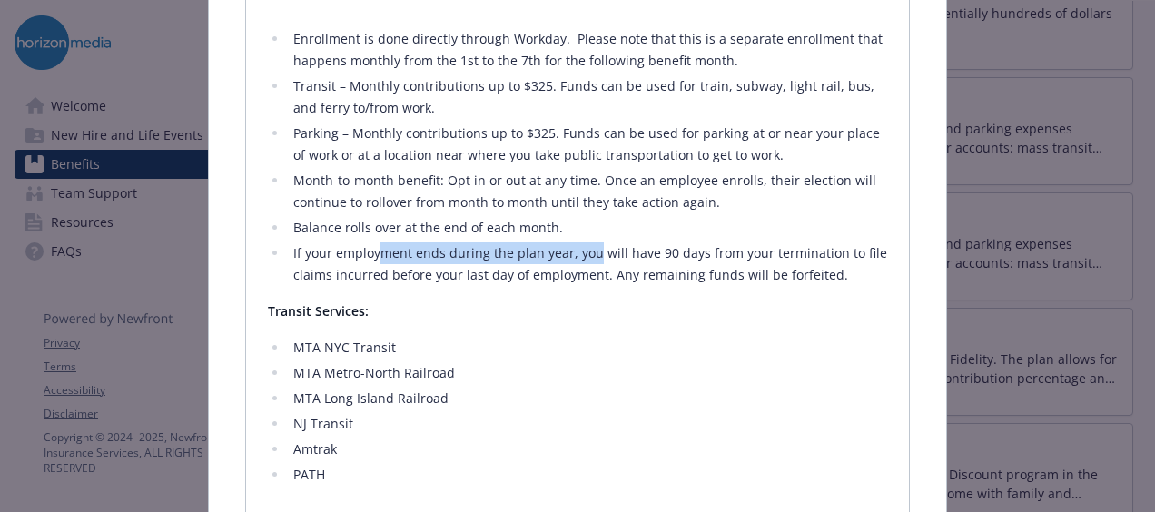
scroll to position [1140, 0]
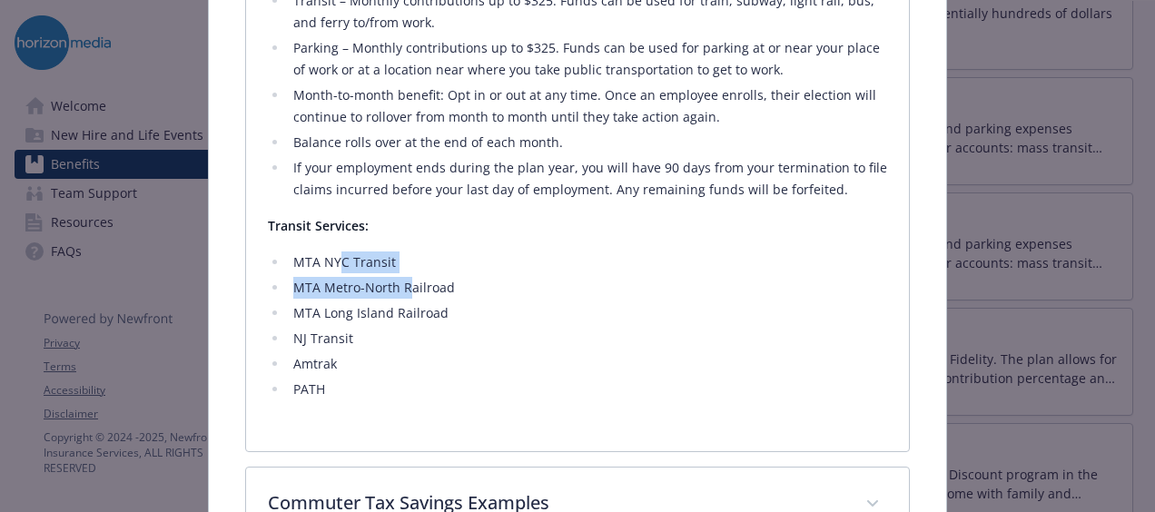
drag, startPoint x: 336, startPoint y: 260, endPoint x: 408, endPoint y: 276, distance: 73.6
click at [408, 276] on ul "MTA NYC Transit MTA Metro-North Railroad MTA Long Island Railroad NJ Transit Am…" at bounding box center [577, 325] width 619 height 149
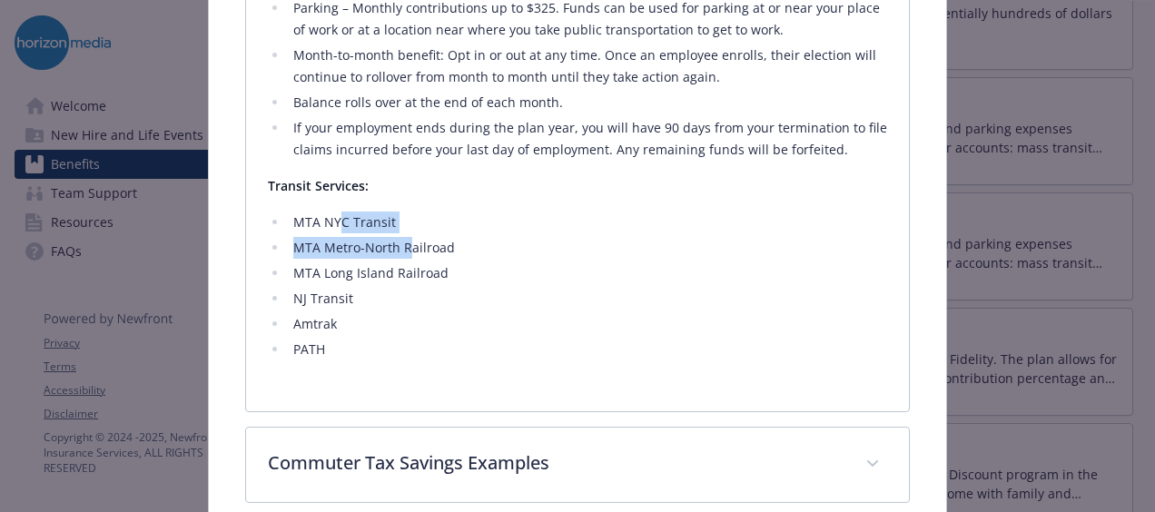
scroll to position [1231, 0]
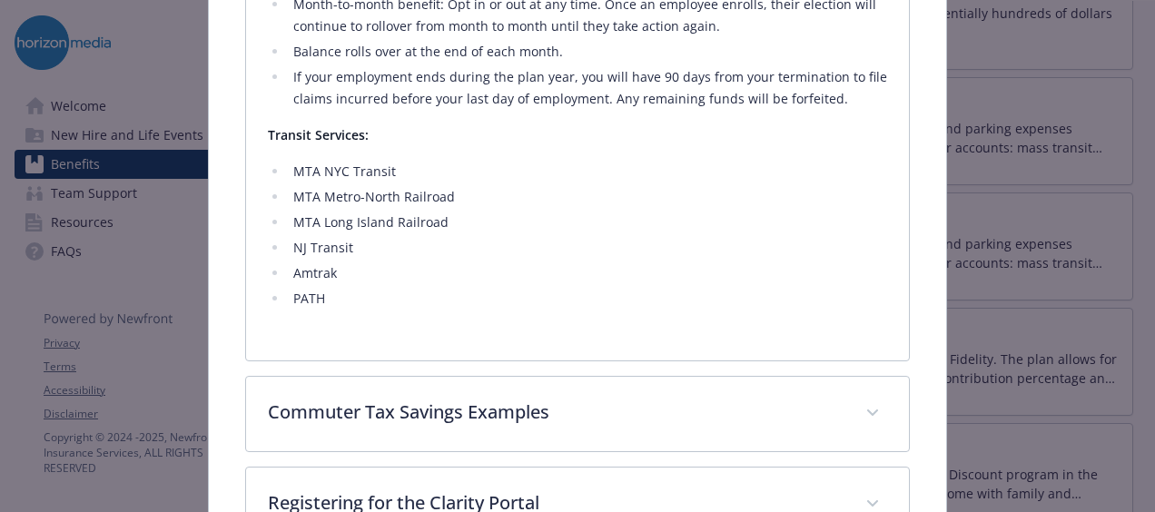
click at [448, 321] on div "Enrollment is done directly through Workday. Please note that this is a separat…" at bounding box center [577, 86] width 619 height 505
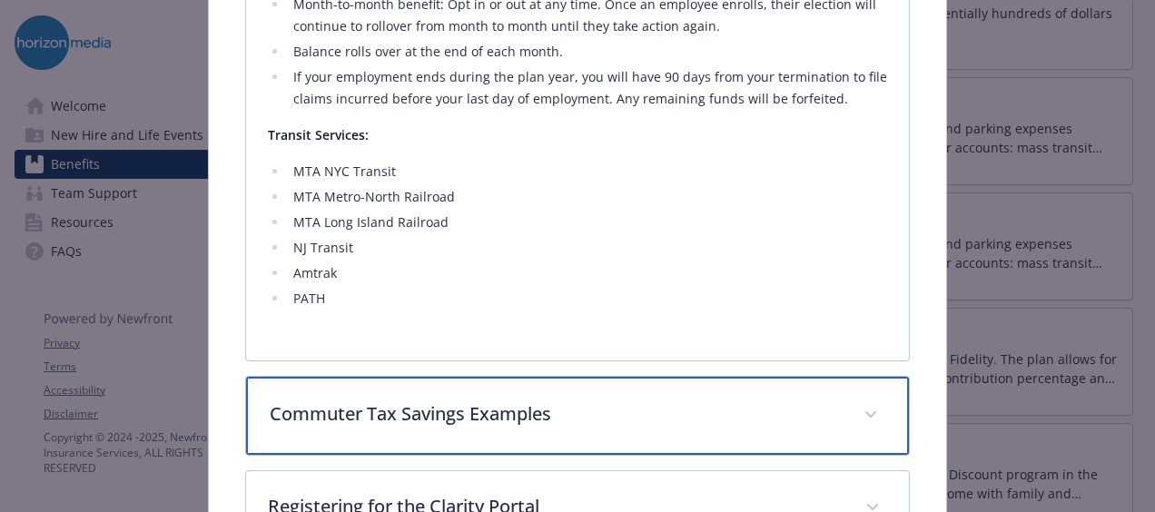
click at [474, 400] on p "Commuter Tax Savings Examples" at bounding box center [556, 413] width 572 height 27
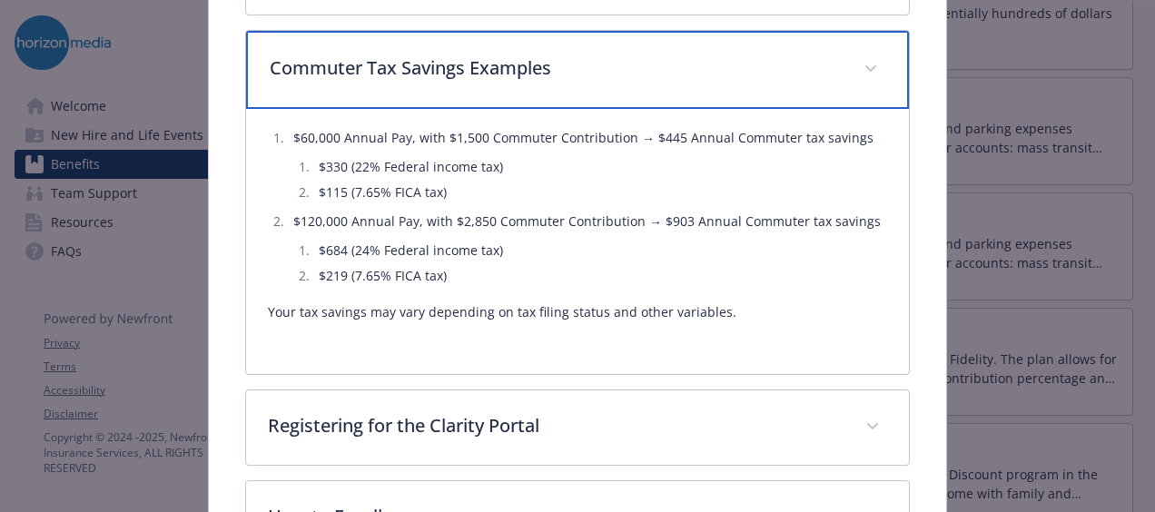
scroll to position [1685, 0]
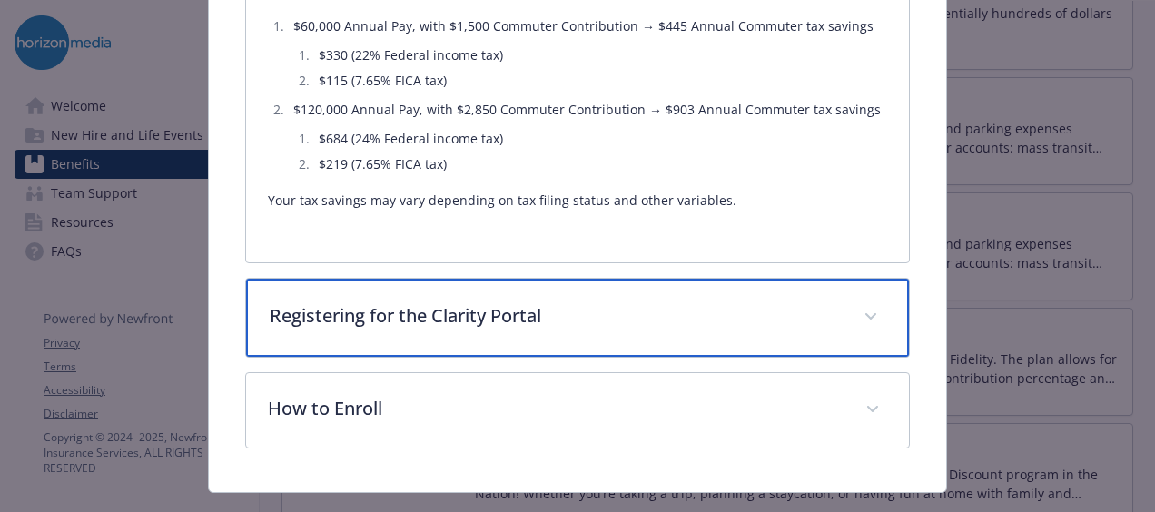
click at [528, 307] on p "Registering for the Clarity Portal" at bounding box center [556, 315] width 572 height 27
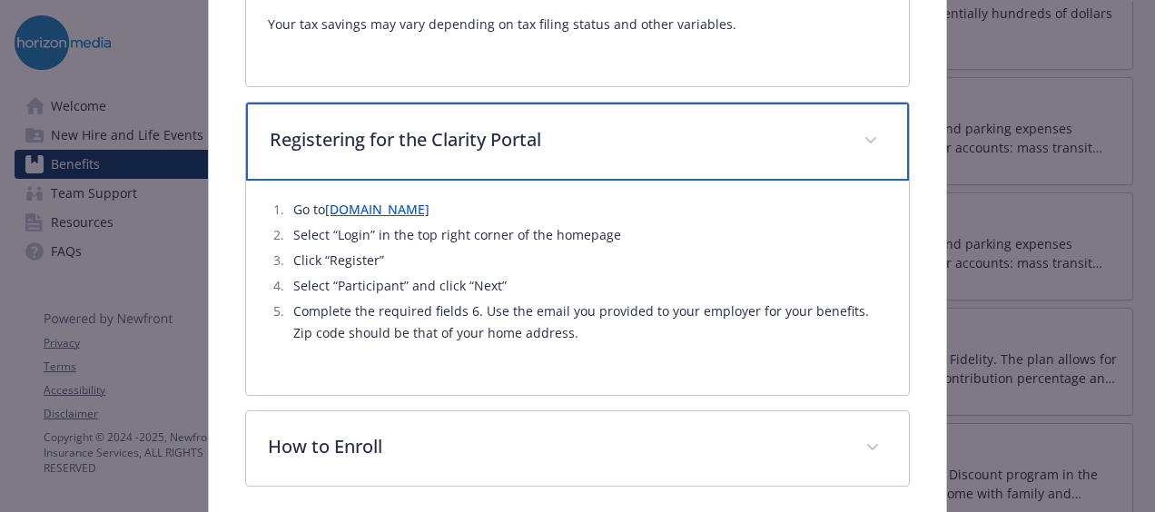
scroll to position [1863, 0]
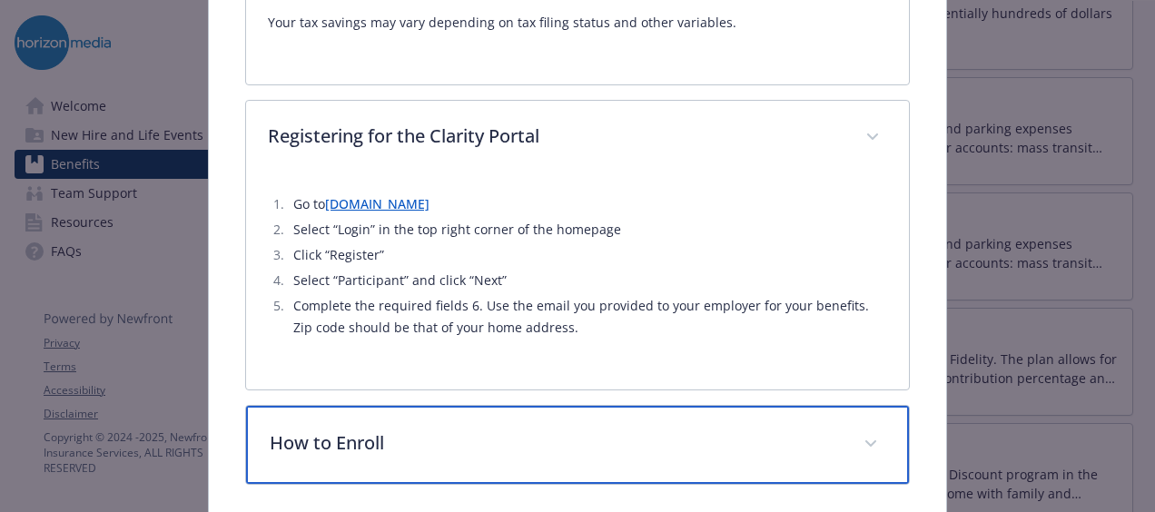
click at [546, 418] on div "How to Enroll" at bounding box center [577, 445] width 663 height 78
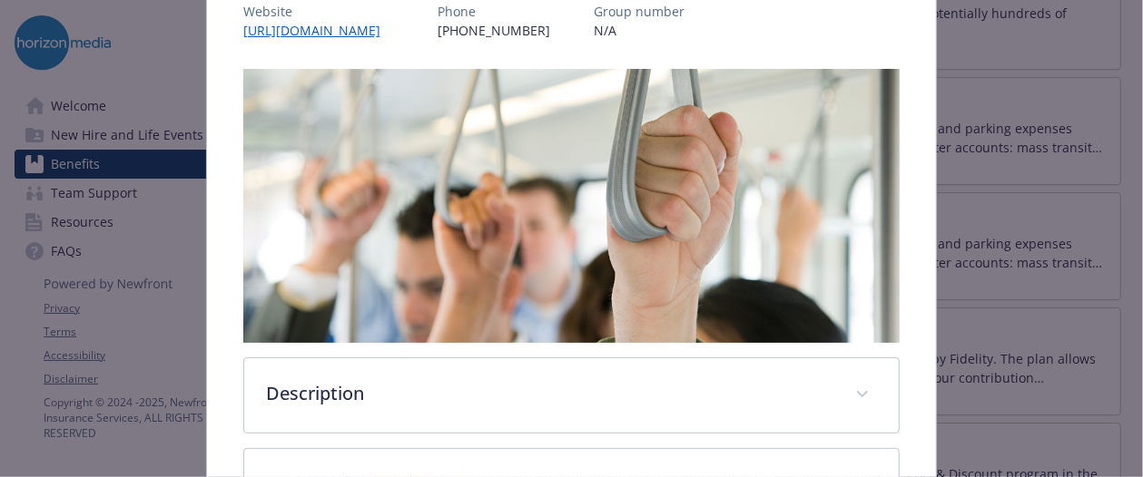
scroll to position [508, 0]
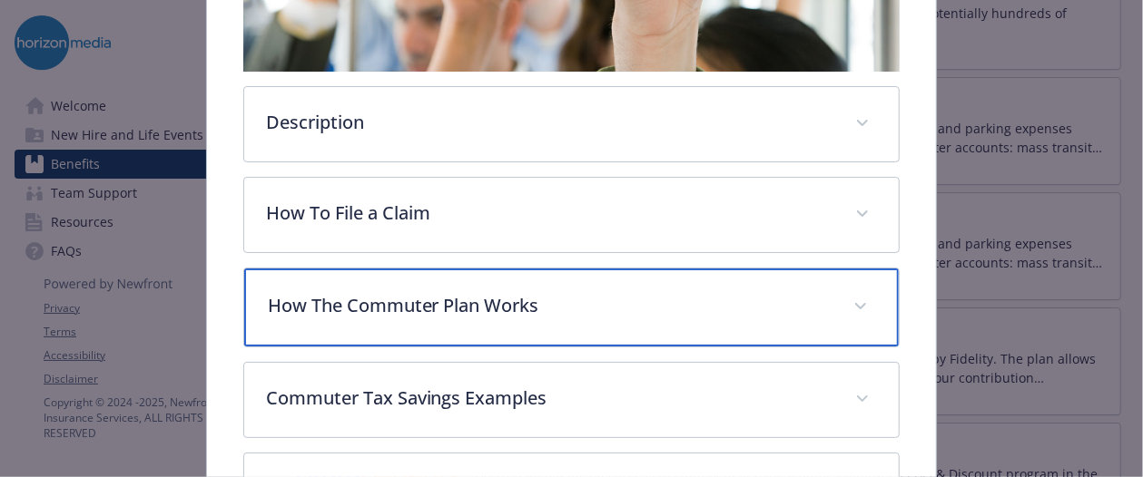
click at [479, 292] on p "How The Commuter Plan Works" at bounding box center [550, 305] width 565 height 27
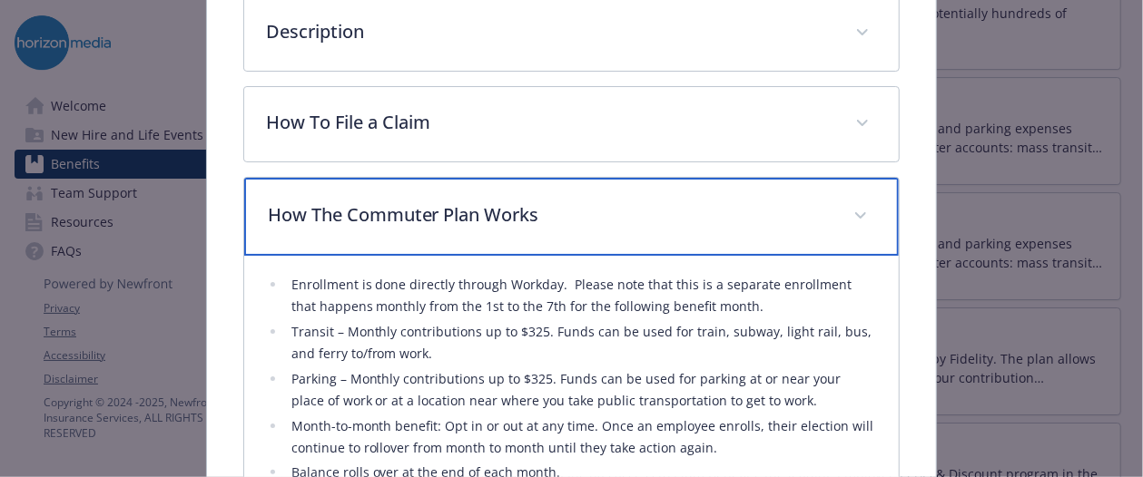
scroll to position [690, 0]
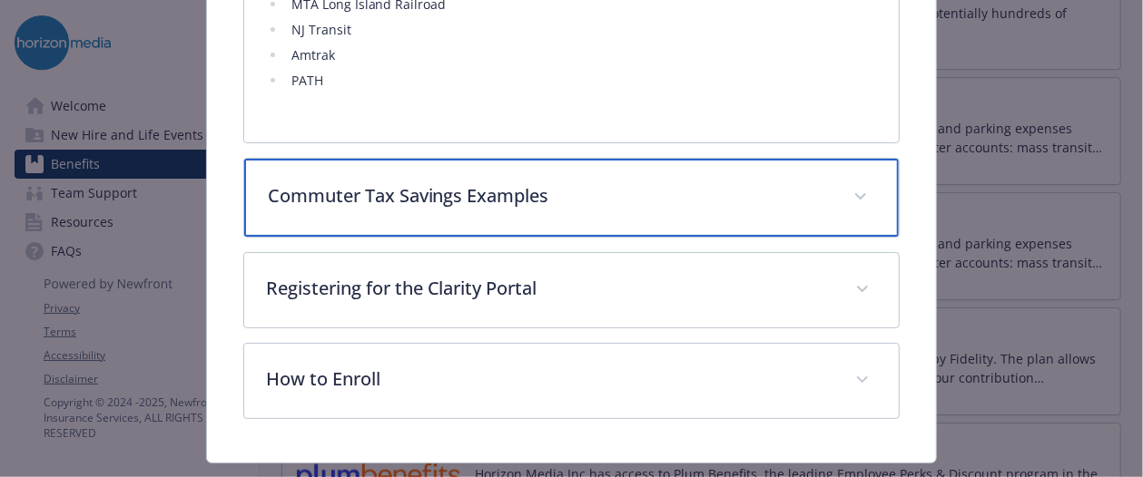
click at [477, 184] on p "Commuter Tax Savings Examples" at bounding box center [550, 195] width 565 height 27
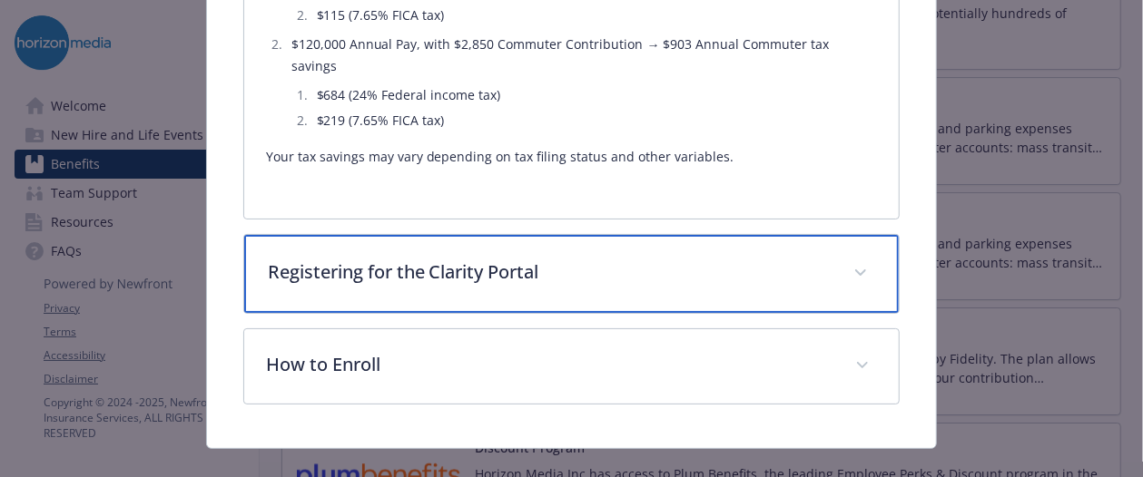
click at [458, 264] on div "Registering for the Clarity Portal" at bounding box center [571, 274] width 655 height 78
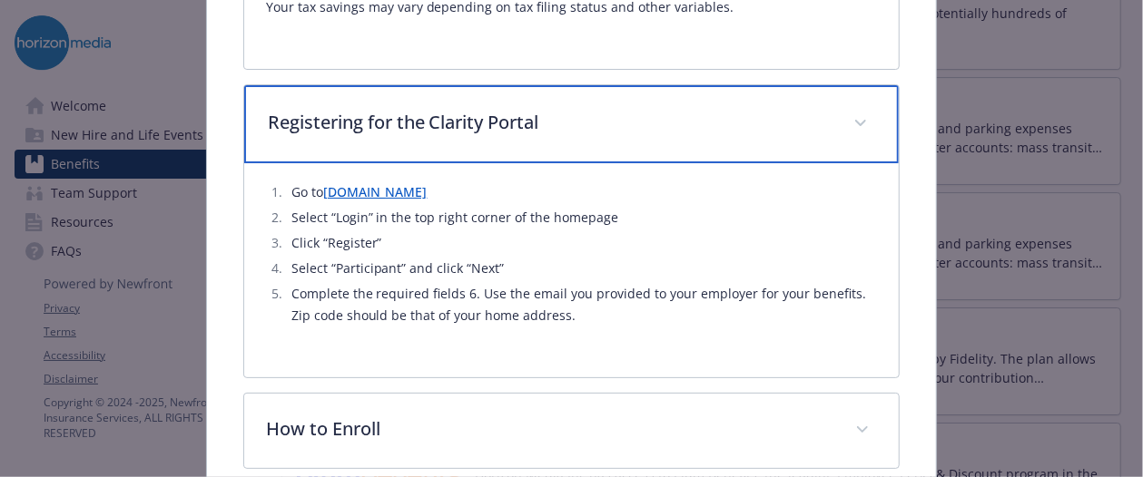
scroll to position [1714, 0]
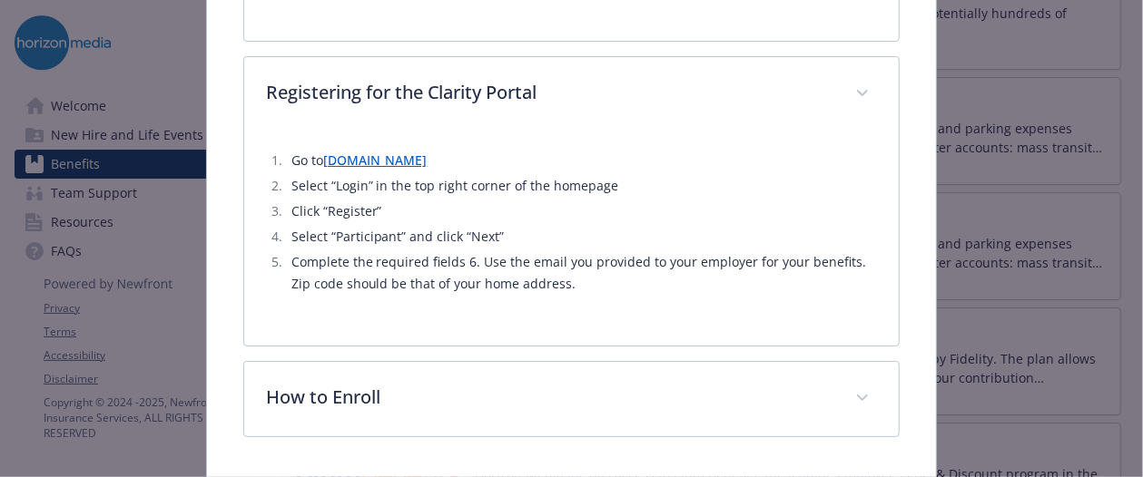
click at [423, 150] on ol "Go to [DOMAIN_NAME] Select “Login” in the top right corner of the homepage Clic…" at bounding box center [572, 222] width 612 height 145
click at [423, 152] on link "[DOMAIN_NAME]" at bounding box center [375, 160] width 104 height 17
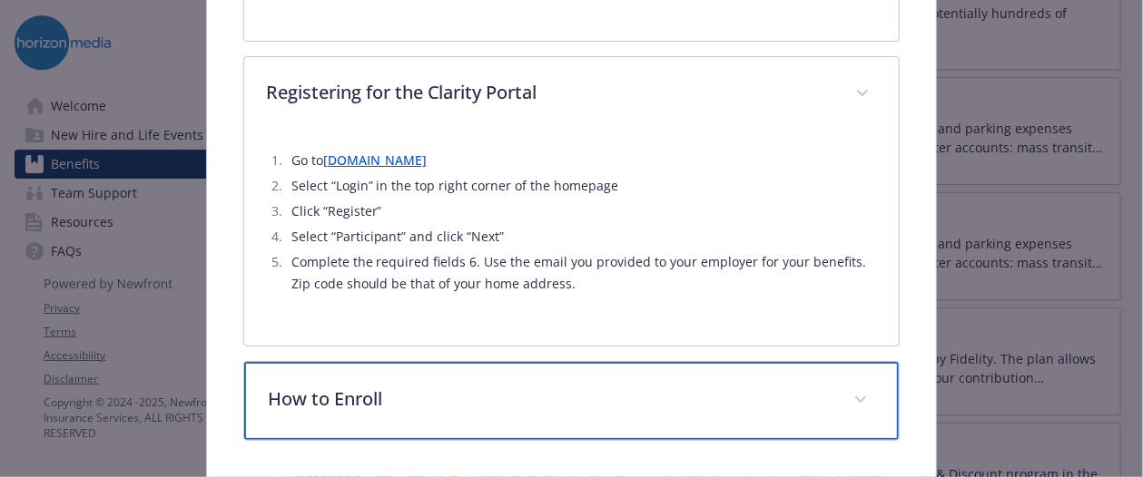
click at [418, 386] on p "How to Enroll" at bounding box center [550, 399] width 565 height 27
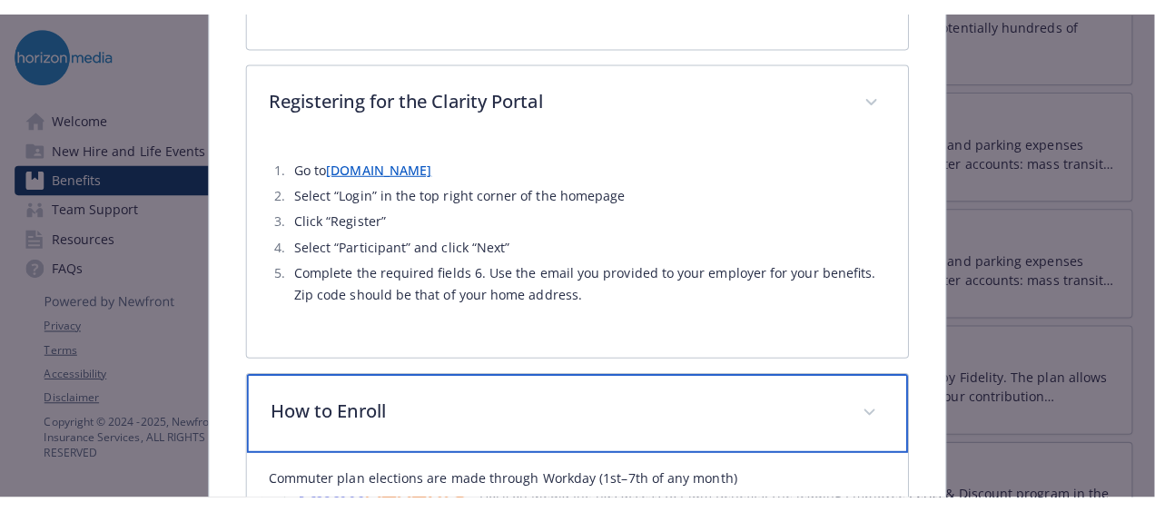
scroll to position [1692, 0]
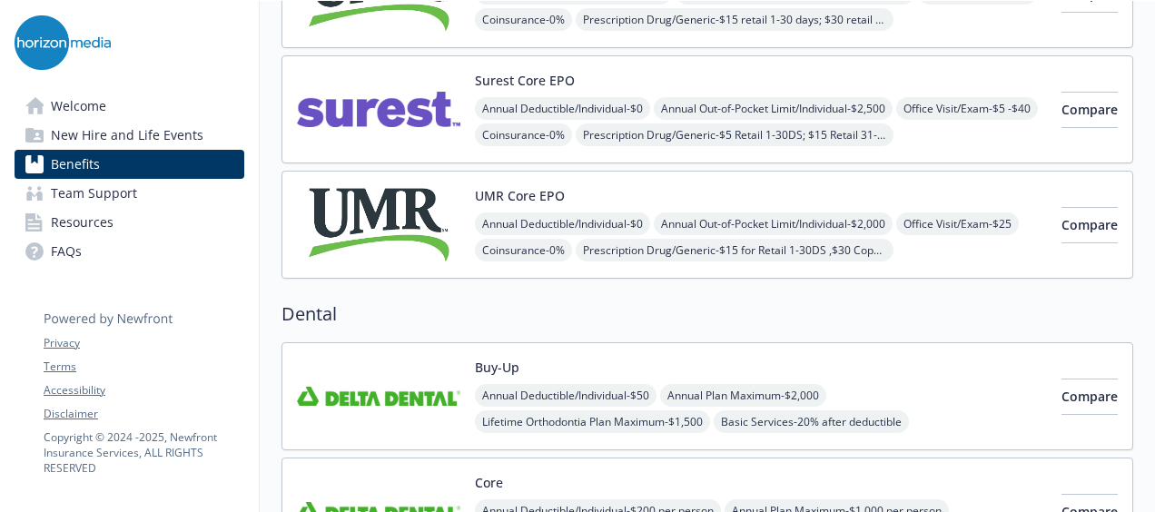
scroll to position [0, 14]
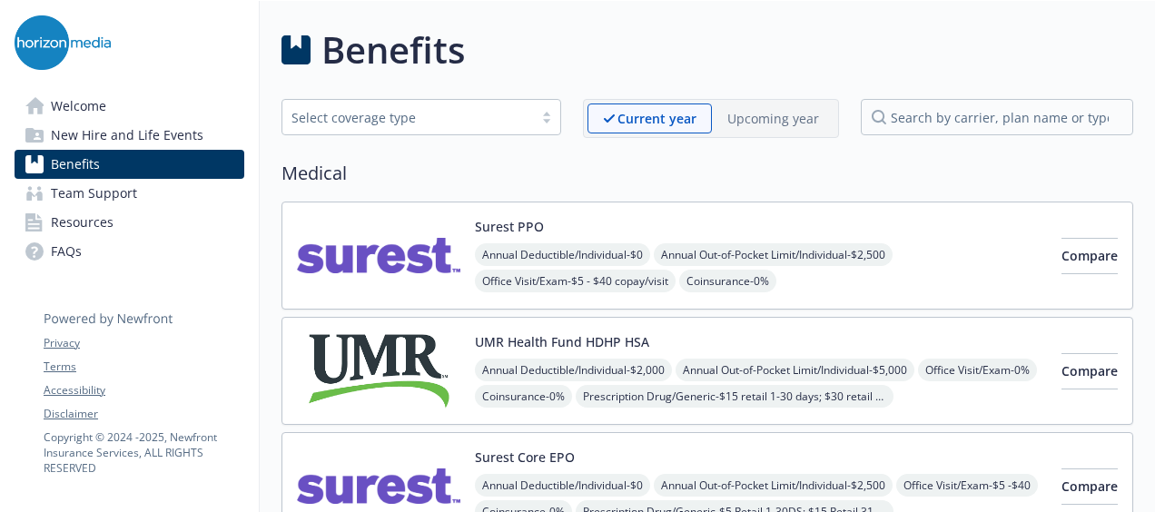
click at [109, 114] on link "Welcome" at bounding box center [130, 106] width 230 height 29
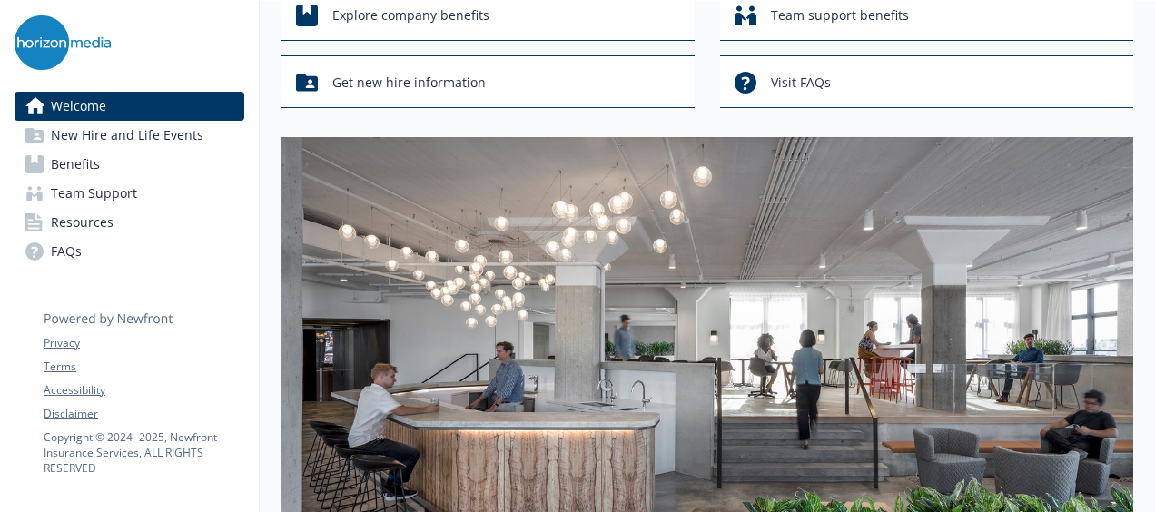
scroll to position [0, 14]
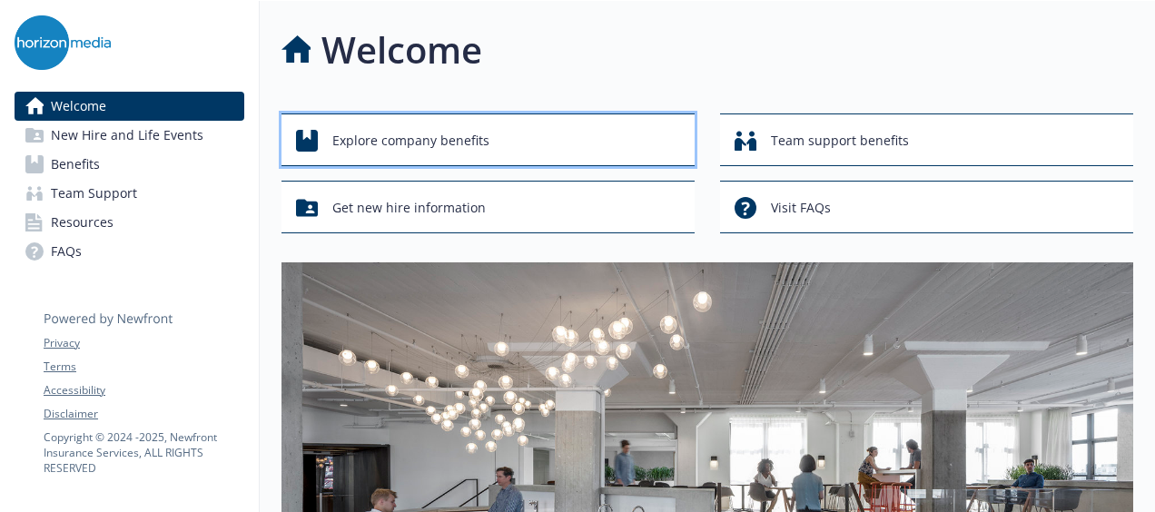
click at [501, 146] on div "Explore company benefits" at bounding box center [490, 140] width 389 height 34
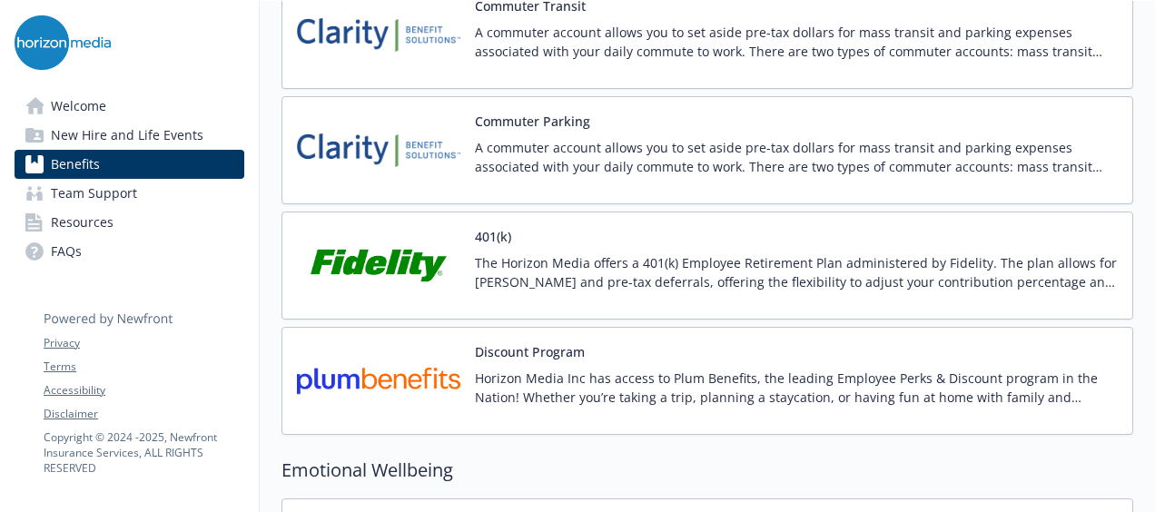
scroll to position [3043, 14]
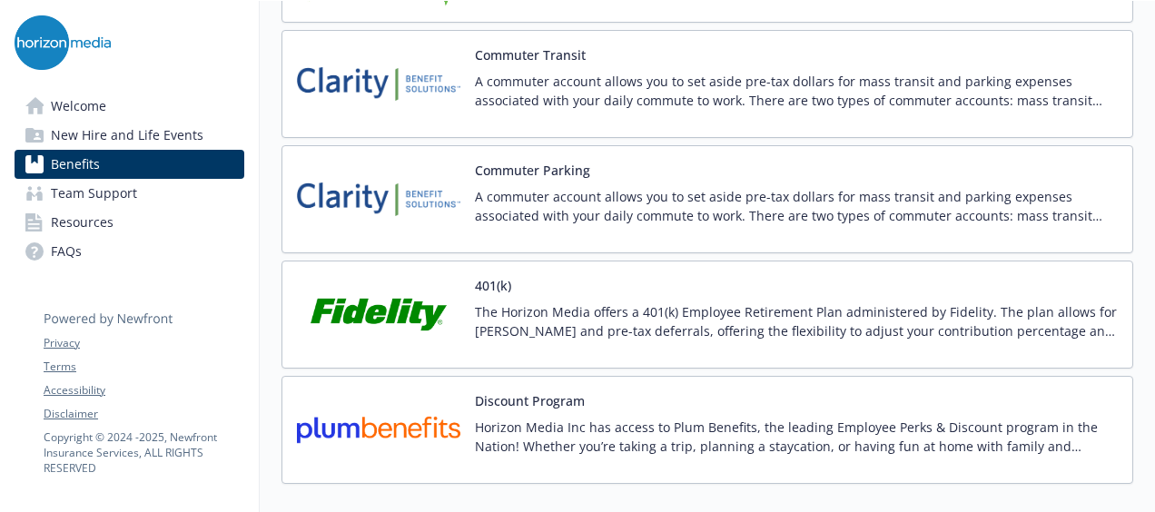
click at [576, 72] on p "A commuter account allows you to set aside pre-tax dollars for mass transit and…" at bounding box center [796, 91] width 643 height 38
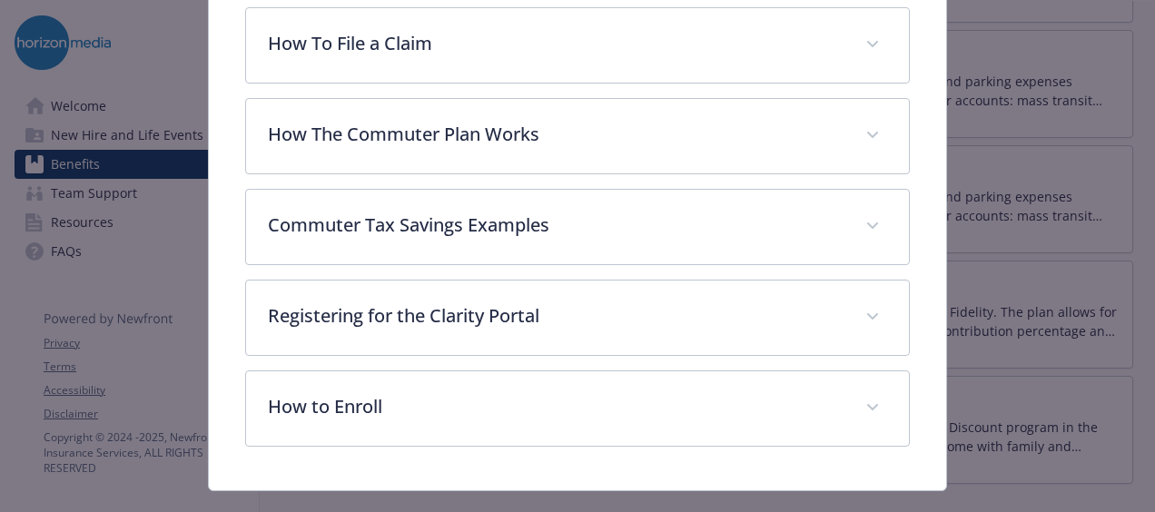
scroll to position [690, 0]
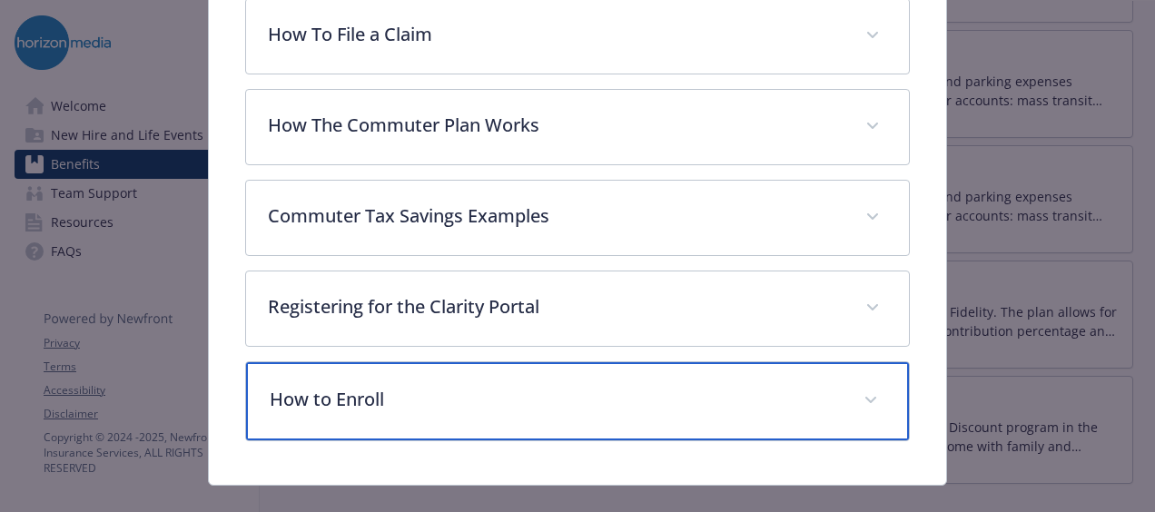
click at [458, 367] on div "How to Enroll" at bounding box center [577, 401] width 663 height 78
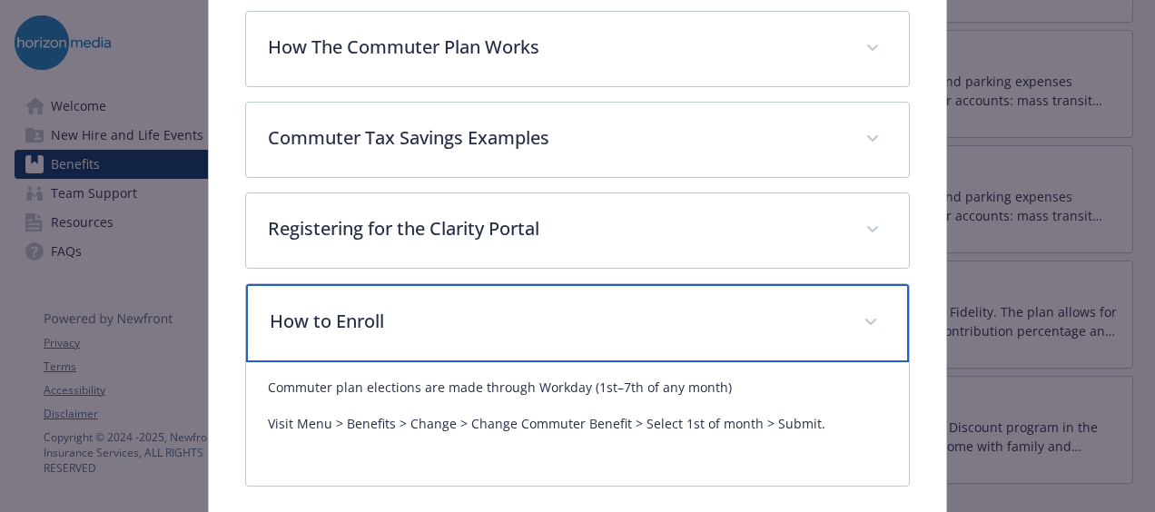
scroll to position [837, 0]
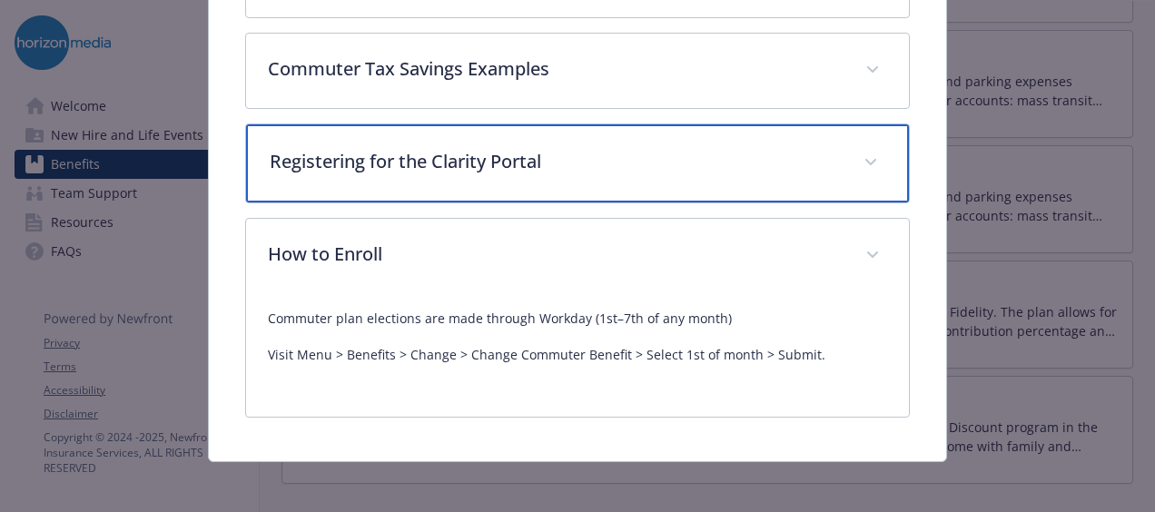
click at [450, 148] on p "Registering for the Clarity Portal" at bounding box center [556, 161] width 572 height 27
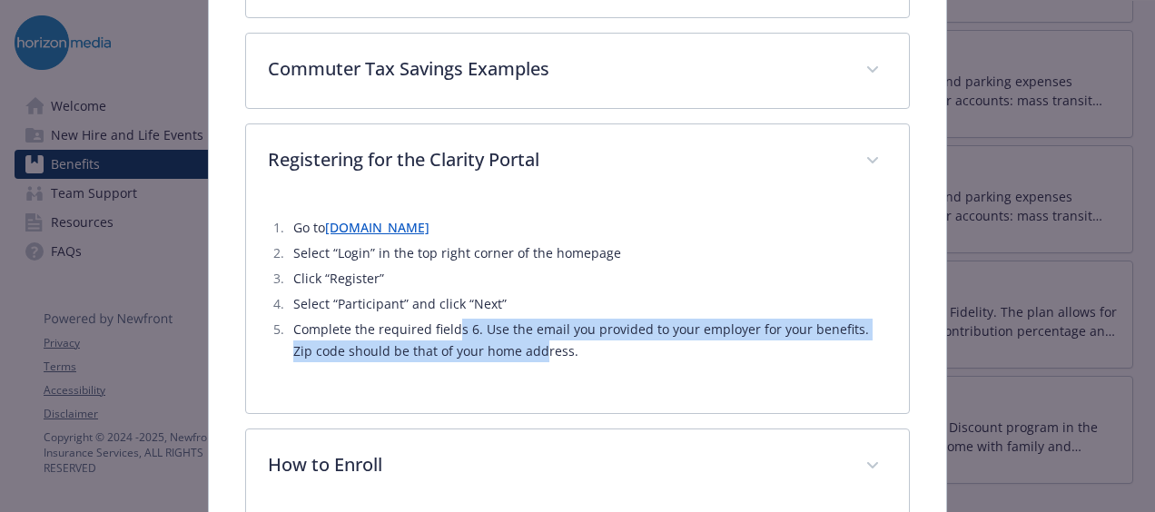
drag, startPoint x: 517, startPoint y: 350, endPoint x: 450, endPoint y: 329, distance: 70.6
click at [450, 329] on li "Complete the required fields 6. Use the email you provided to your employer for…" at bounding box center [587, 341] width 599 height 44
click at [465, 327] on li "Complete the required fields 6. Use the email you provided to your employer for…" at bounding box center [587, 341] width 599 height 44
click at [483, 325] on li "Complete the required fields 6. Use the email you provided to your employer for…" at bounding box center [587, 341] width 599 height 44
